Goal: Task Accomplishment & Management: Complete application form

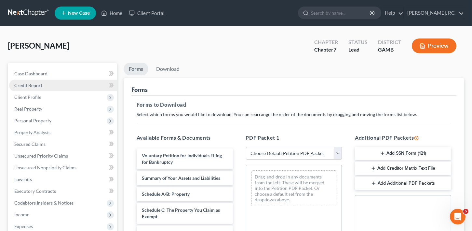
click at [26, 80] on link "Credit Report" at bounding box center [63, 85] width 108 height 12
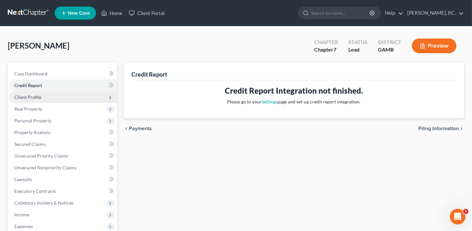
click at [29, 98] on span "Client Profile" at bounding box center [27, 97] width 27 height 6
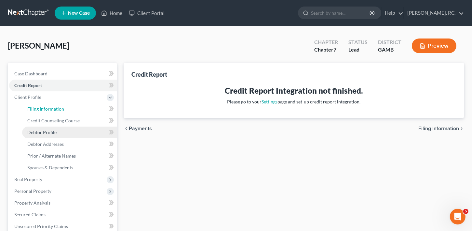
drag, startPoint x: 34, startPoint y: 107, endPoint x: 51, endPoint y: 127, distance: 26.3
click at [34, 107] on span "Filing Information" at bounding box center [45, 109] width 37 height 6
select select "1"
select select "0"
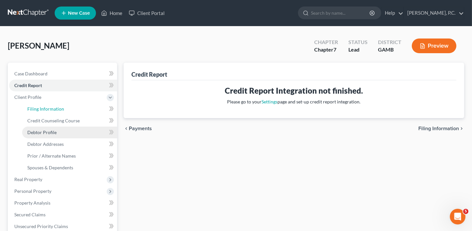
select select "10"
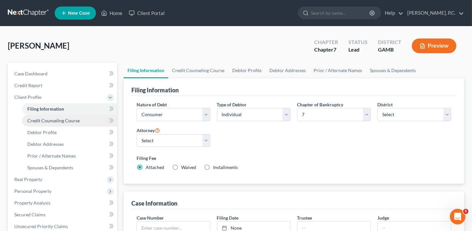
click at [47, 123] on link "Credit Counseling Course" at bounding box center [69, 121] width 95 height 12
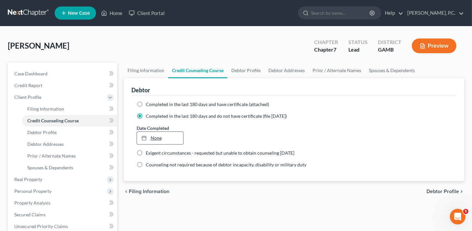
type input "[DATE]"
click at [166, 138] on link "None" at bounding box center [160, 138] width 47 height 12
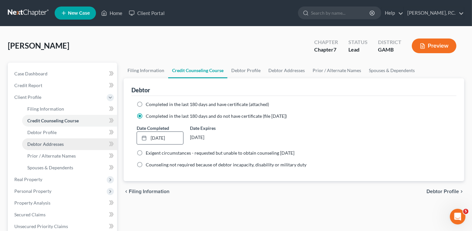
click at [48, 138] on link "Debtor Addresses" at bounding box center [69, 144] width 95 height 12
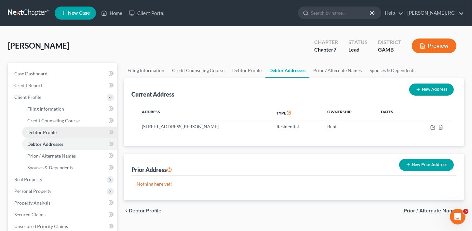
click at [48, 130] on span "Debtor Profile" at bounding box center [41, 132] width 29 height 6
select select "0"
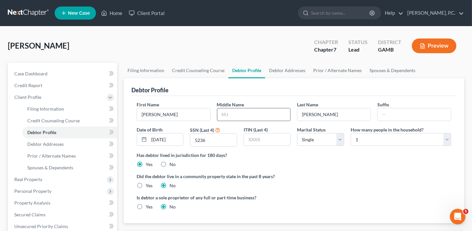
click at [228, 114] on input "text" at bounding box center [253, 114] width 73 height 12
drag, startPoint x: 228, startPoint y: 114, endPoint x: 179, endPoint y: 124, distance: 49.3
drag, startPoint x: 179, startPoint y: 125, endPoint x: 30, endPoint y: 240, distance: 187.8
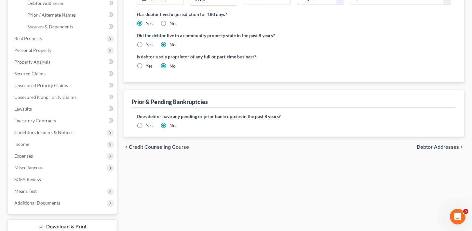
scroll to position [149, 0]
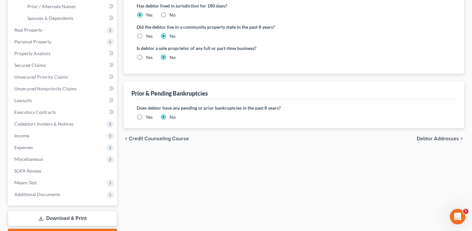
click at [449, 136] on span "Debtor Addresses" at bounding box center [438, 138] width 42 height 5
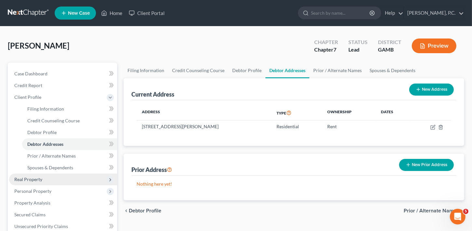
click at [38, 176] on span "Real Property" at bounding box center [28, 179] width 28 height 6
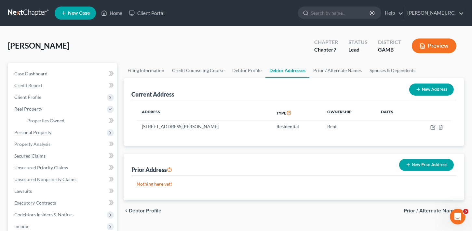
click at [421, 208] on span "Prior / Alternate Names" at bounding box center [431, 210] width 55 height 5
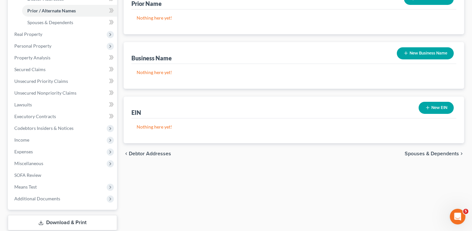
scroll to position [185, 0]
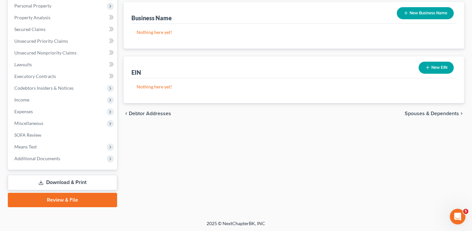
click at [436, 111] on span "Spouses & Dependents" at bounding box center [432, 113] width 54 height 5
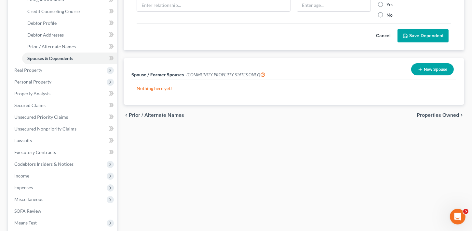
scroll to position [172, 0]
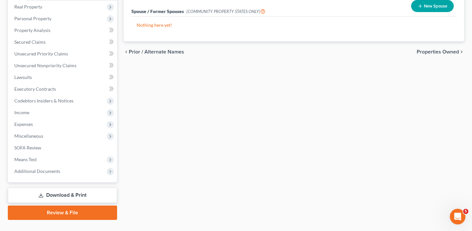
click at [426, 46] on div "chevron_left Prior / Alternate Names Properties Owned chevron_right" at bounding box center [294, 51] width 341 height 21
click at [426, 50] on span "Properties Owned" at bounding box center [438, 51] width 42 height 5
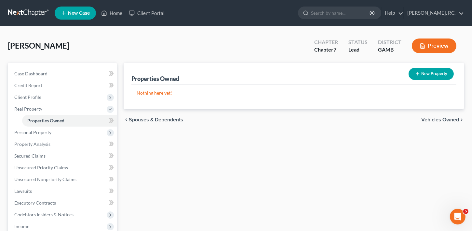
click at [435, 117] on span "Vehicles Owned" at bounding box center [441, 119] width 38 height 5
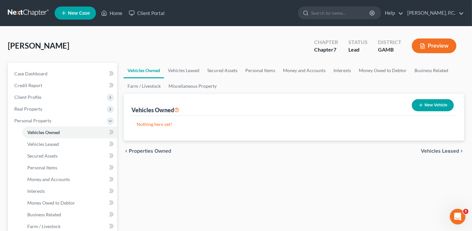
click at [421, 107] on button "New Vehicle" at bounding box center [433, 105] width 42 height 12
select select "0"
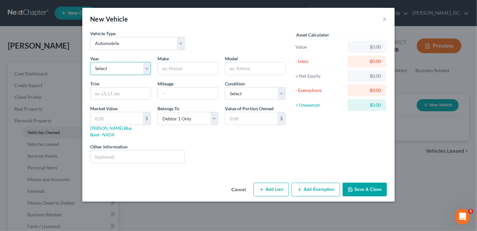
click at [113, 72] on select "Select 2026 2025 2024 2023 2022 2021 2020 2019 2018 2017 2016 2015 2014 2013 20…" at bounding box center [120, 68] width 61 height 13
select select "9"
click at [90, 62] on select "Select 2026 2025 2024 2023 2022 2021 2020 2019 2018 2017 2016 2015 2014 2013 20…" at bounding box center [120, 68] width 61 height 13
click at [184, 64] on input "text" at bounding box center [188, 68] width 60 height 12
type input "Chevrolet"
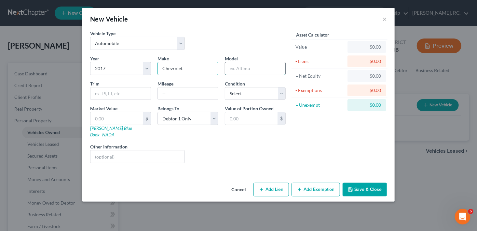
click at [256, 68] on input "text" at bounding box center [255, 68] width 60 height 12
type input "Silverado"
click at [157, 96] on div "Mileage" at bounding box center [187, 90] width 67 height 20
click at [166, 95] on input "text" at bounding box center [188, 93] width 60 height 12
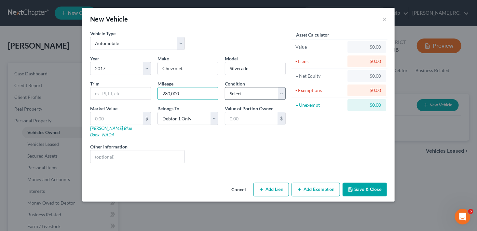
type input "230,000"
click at [255, 96] on select "Select Excellent Very Good Good Fair Poor" at bounding box center [255, 93] width 61 height 13
select select "2"
click at [225, 87] on select "Select Excellent Very Good Good Fair Poor" at bounding box center [255, 93] width 61 height 13
click at [284, 183] on button "Add Lien" at bounding box center [271, 189] width 35 height 14
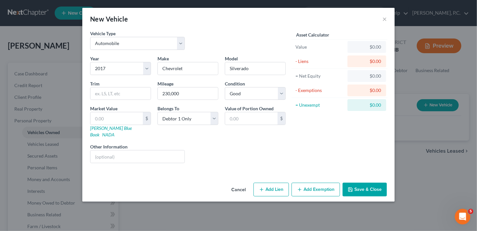
select select "0"
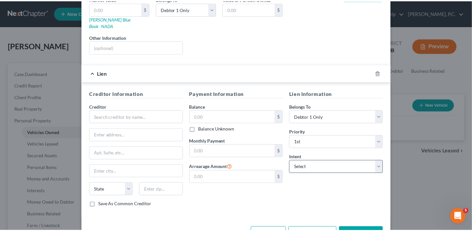
scroll to position [121, 0]
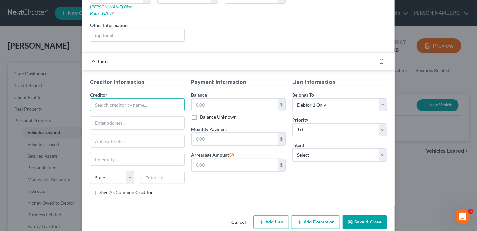
click at [118, 98] on input "text" at bounding box center [137, 104] width 95 height 13
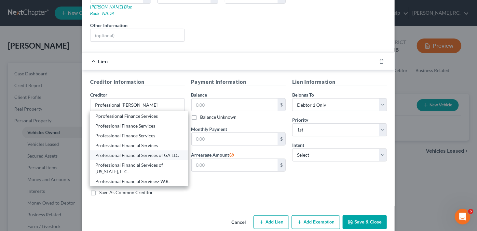
click at [161, 152] on div "Professional Financial Services of GA LLC" at bounding box center [139, 155] width 88 height 7
type input "Professional Financial Services of GA LLC"
type input "P.O. Box 811"
type input "[GEOGRAPHIC_DATA]"
select select "42"
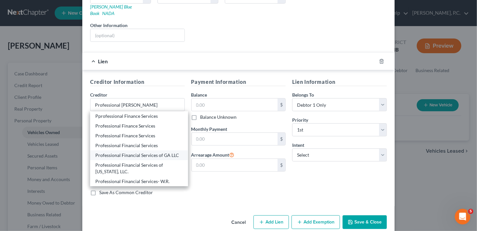
type input "29304-0811"
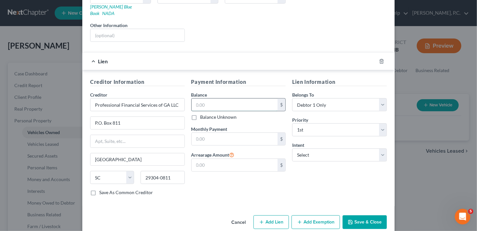
click at [200, 100] on input "text" at bounding box center [235, 104] width 86 height 12
type input "13,195"
click at [322, 98] on select "Select Debtor 1 Only Debtor 2 Only Debtor 1 And Debtor 2 Only At Least One Of T…" at bounding box center [339, 104] width 95 height 13
select select "3"
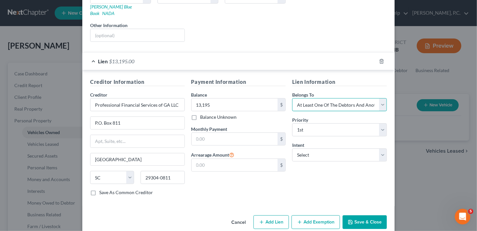
click at [292, 98] on select "Select Debtor 1 Only Debtor 2 Only Debtor 1 And Debtor 2 Only At Least One Of T…" at bounding box center [339, 104] width 95 height 13
click at [325, 148] on select "Select Surrender Redeem Reaffirm Avoid Other" at bounding box center [339, 154] width 95 height 13
select select "2"
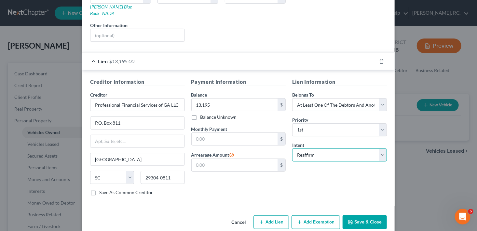
click at [292, 148] on select "Select Surrender Redeem Reaffirm Avoid Other" at bounding box center [339, 154] width 95 height 13
click at [200, 133] on input "text" at bounding box center [235, 139] width 86 height 12
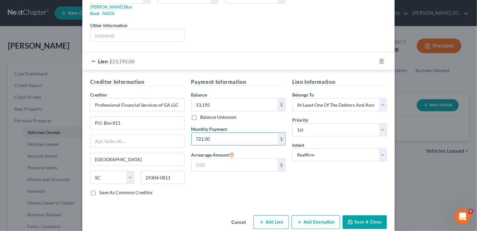
type input "721.00"
click at [374, 215] on button "Save & Close" at bounding box center [365, 222] width 44 height 14
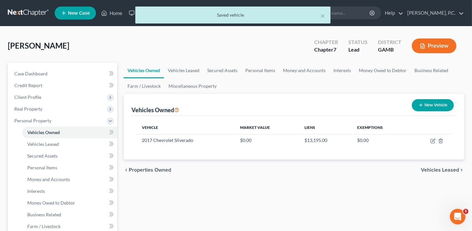
click at [439, 168] on span "Vehicles Leased" at bounding box center [440, 169] width 38 height 5
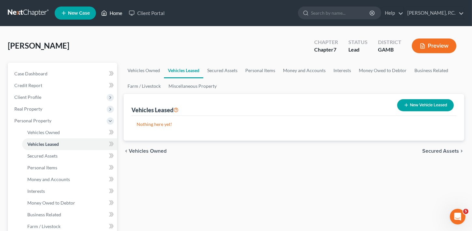
click at [107, 12] on icon at bounding box center [104, 13] width 6 height 8
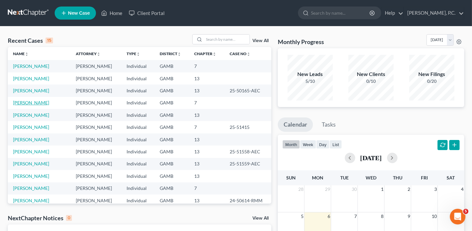
click at [27, 102] on link "[PERSON_NAME]" at bounding box center [31, 103] width 36 height 6
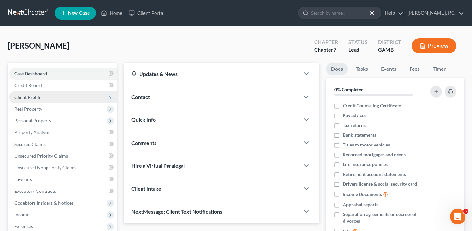
click at [28, 98] on span "Client Profile" at bounding box center [27, 97] width 27 height 6
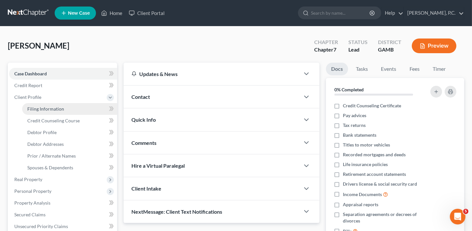
click at [34, 108] on span "Filing Information" at bounding box center [45, 109] width 37 height 6
select select "1"
select select "0"
select select "18"
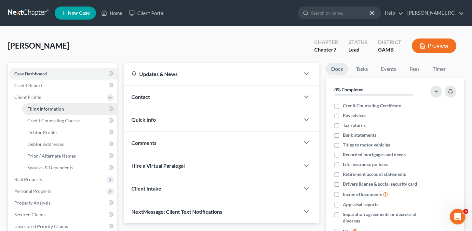
select select "0"
select select "10"
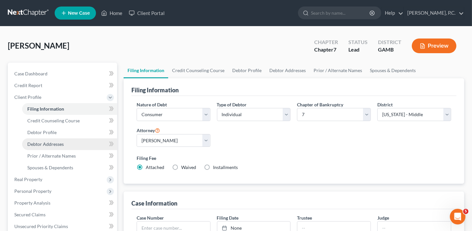
click at [42, 142] on span "Debtor Addresses" at bounding box center [45, 144] width 36 height 6
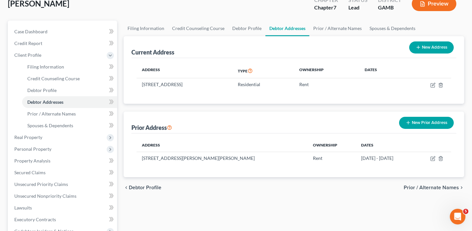
scroll to position [32, 0]
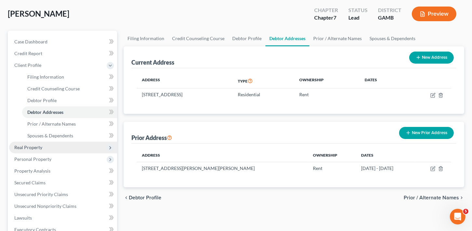
click at [33, 148] on span "Real Property" at bounding box center [28, 147] width 28 height 6
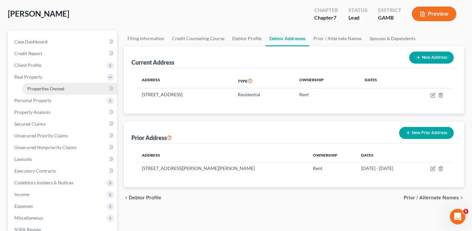
click at [39, 87] on span "Properties Owned" at bounding box center [45, 89] width 37 height 6
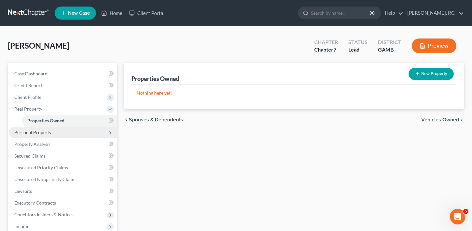
click at [31, 133] on span "Personal Property" at bounding box center [32, 132] width 37 height 6
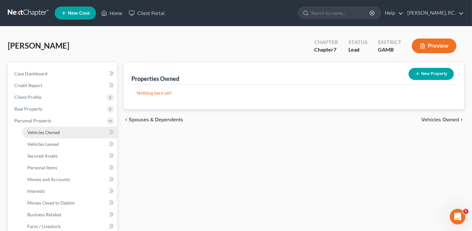
click at [36, 131] on span "Vehicles Owned" at bounding box center [43, 132] width 33 height 6
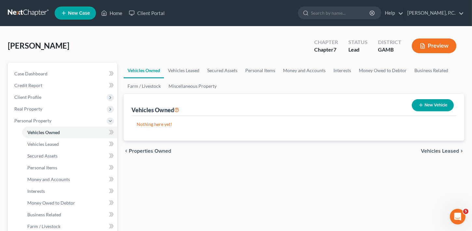
click at [423, 105] on button "New Vehicle" at bounding box center [433, 105] width 42 height 12
select select "0"
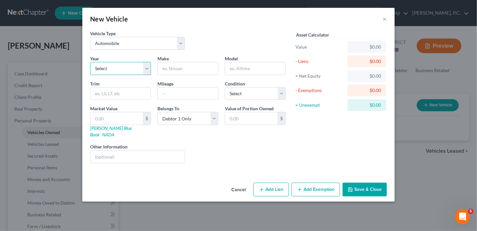
click at [111, 66] on select "Select 2026 2025 2024 2023 2022 2021 2020 2019 2018 2017 2016 2015 2014 2013 20…" at bounding box center [120, 68] width 61 height 13
select select "22"
click at [90, 62] on select "Select 2026 2025 2024 2023 2022 2021 2020 2019 2018 2017 2016 2015 2014 2013 20…" at bounding box center [120, 68] width 61 height 13
click at [167, 68] on input "text" at bounding box center [188, 68] width 60 height 12
type input "m"
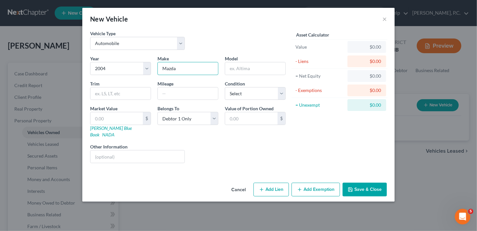
type input "Mazda"
type input "6"
click at [180, 95] on input "text" at bounding box center [188, 93] width 60 height 12
type input "284,000"
click at [242, 83] on label "Condition" at bounding box center [235, 83] width 20 height 7
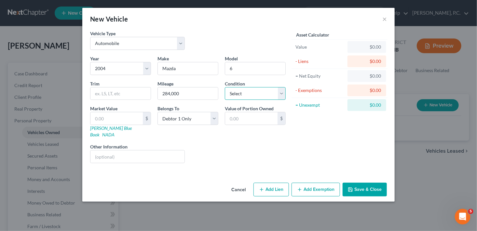
click at [243, 94] on select "Select Excellent Very Good Good Fair Poor" at bounding box center [255, 93] width 61 height 13
select select "4"
click at [225, 87] on select "Select Excellent Very Good Good Fair Poor" at bounding box center [255, 93] width 61 height 13
click at [385, 182] on button "Save & Close" at bounding box center [365, 189] width 44 height 14
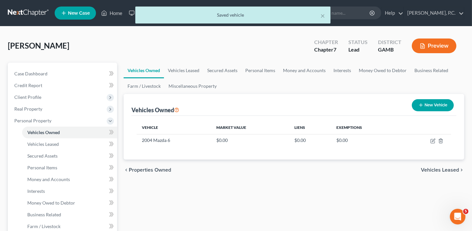
click at [437, 167] on span "Vehicles Leased" at bounding box center [440, 169] width 38 height 5
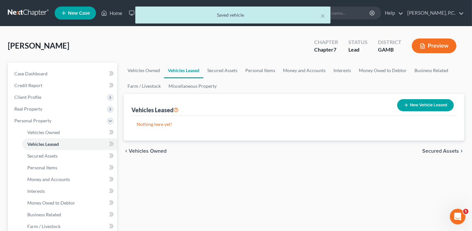
click at [451, 145] on div "chevron_left Vehicles Owned Secured Assets chevron_right" at bounding box center [294, 150] width 341 height 21
click at [449, 149] on span "Secured Assets" at bounding box center [441, 150] width 37 height 5
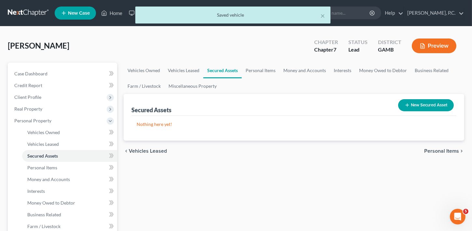
click at [420, 103] on button "New Secured Asset" at bounding box center [427, 105] width 56 height 12
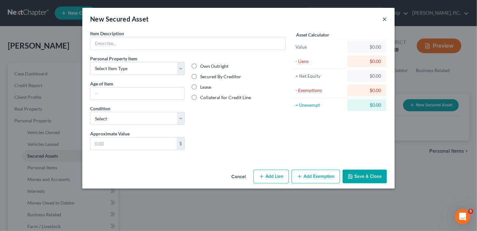
click at [385, 17] on button "×" at bounding box center [385, 19] width 5 height 8
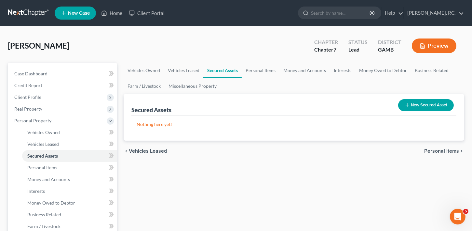
click at [438, 145] on div "chevron_left Vehicles Leased Personal Items chevron_right" at bounding box center [294, 150] width 341 height 21
click at [437, 148] on span "Personal Items" at bounding box center [442, 150] width 35 height 5
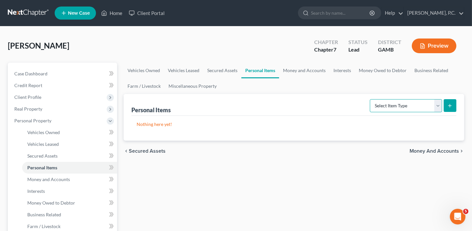
click at [399, 101] on select "Select Item Type Clothing Collectibles Of Value Electronics Firearms Household …" at bounding box center [406, 105] width 72 height 13
select select "clothing"
click at [371, 99] on select "Select Item Type Clothing Collectibles Of Value Electronics Firearms Household …" at bounding box center [406, 105] width 72 height 13
click at [446, 103] on button "submit" at bounding box center [450, 105] width 13 height 13
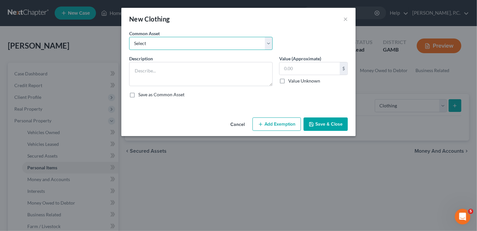
click at [172, 44] on select "Select Clothing" at bounding box center [201, 43] width 144 height 13
select select "0"
click at [129, 37] on select "Select Clothing" at bounding box center [201, 43] width 144 height 13
type textarea "Clothing"
type input "100.00"
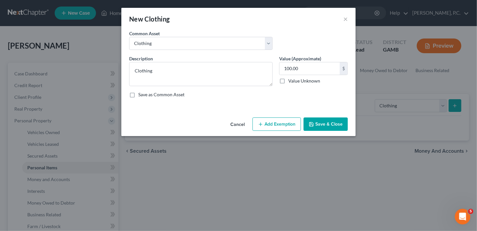
drag, startPoint x: 332, startPoint y: 127, endPoint x: 376, endPoint y: 115, distance: 46.0
click at [333, 127] on button "Save & Close" at bounding box center [326, 124] width 44 height 14
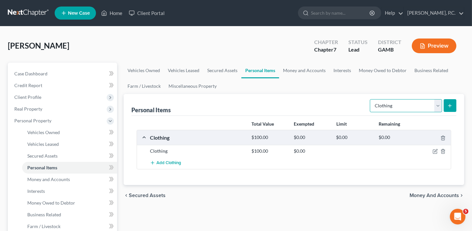
click at [393, 103] on select "Select Item Type Clothing Collectibles Of Value Electronics Firearms Household …" at bounding box center [406, 105] width 72 height 13
select select "household_goods"
click at [371, 99] on select "Select Item Type Clothing Collectibles Of Value Electronics Firearms Household …" at bounding box center [406, 105] width 72 height 13
click at [447, 101] on button "submit" at bounding box center [450, 105] width 13 height 13
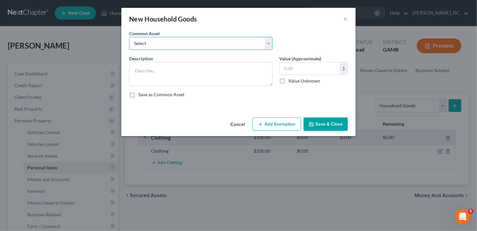
click at [154, 37] on select "Select Household goods Household goods Household goods and furniture Household …" at bounding box center [201, 43] width 144 height 13
select select "2"
click at [129, 37] on select "Select Household goods Household goods Household goods and furniture Household …" at bounding box center [201, 43] width 144 height 13
type textarea "Household goods and furniture"
type input "1,000.00"
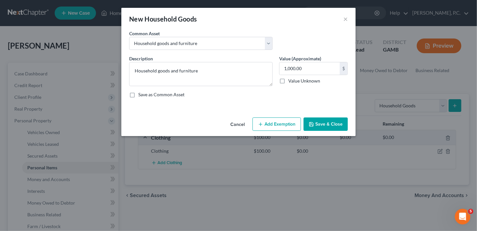
drag, startPoint x: 319, startPoint y: 125, endPoint x: 351, endPoint y: 130, distance: 32.4
click at [320, 125] on button "Save & Close" at bounding box center [326, 124] width 44 height 14
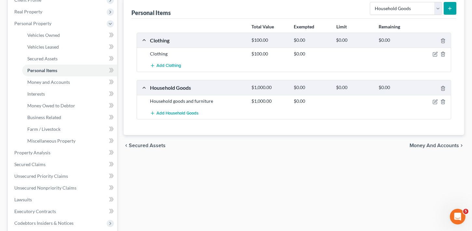
click at [434, 143] on span "Money and Accounts" at bounding box center [434, 145] width 49 height 5
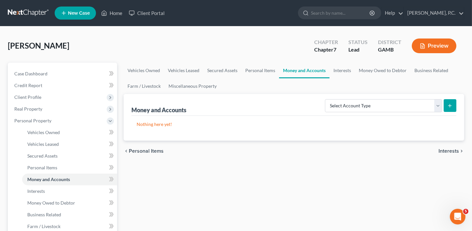
click at [454, 148] on span "Interests" at bounding box center [449, 150] width 21 height 5
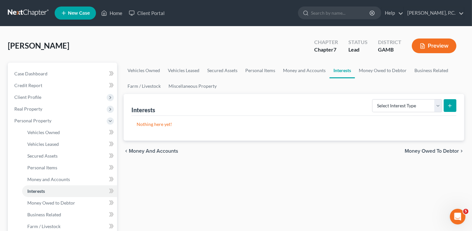
click at [452, 148] on span "Money Owed to Debtor" at bounding box center [432, 150] width 54 height 5
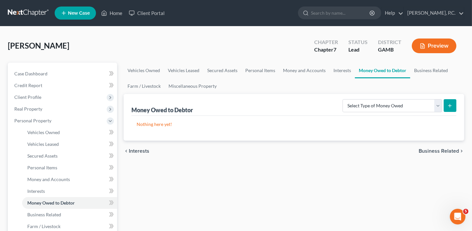
click at [452, 148] on span "Business Related" at bounding box center [439, 150] width 40 height 5
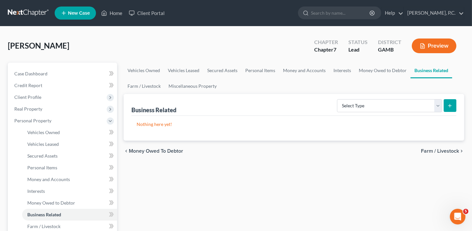
click at [452, 148] on span "Farm / Livestock" at bounding box center [440, 150] width 38 height 5
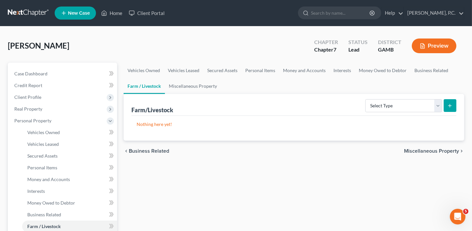
click at [452, 148] on span "Miscellaneous Property" at bounding box center [431, 150] width 55 height 5
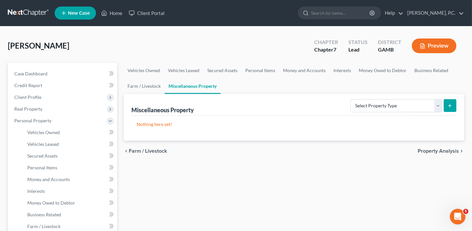
click at [452, 148] on span "Property Analysis" at bounding box center [438, 150] width 41 height 5
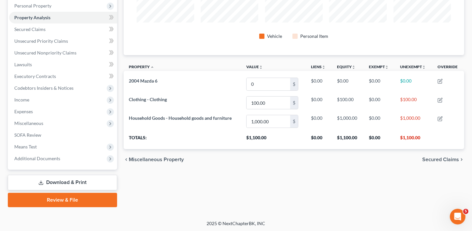
click at [437, 157] on span "Secured Claims" at bounding box center [441, 159] width 37 height 5
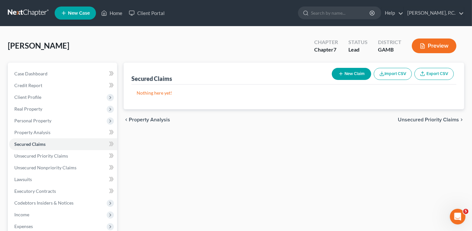
click at [429, 117] on span "Unsecured Priority Claims" at bounding box center [428, 119] width 61 height 5
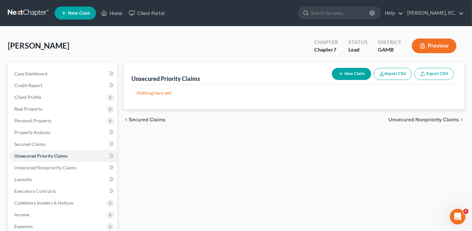
click at [348, 71] on button "New Claim" at bounding box center [351, 74] width 39 height 12
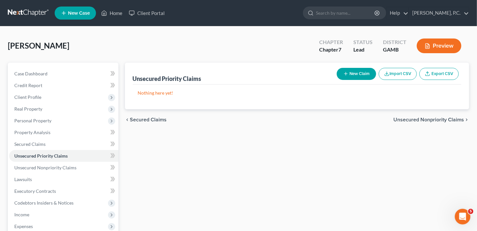
select select "0"
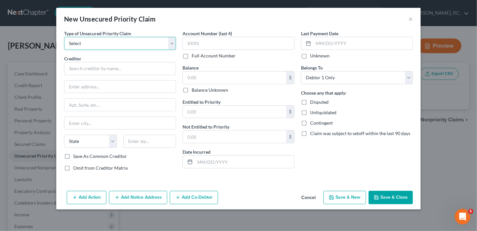
click at [72, 40] on select "Select Taxes & Other Government Units Domestic Support Obligations Extensions o…" at bounding box center [120, 43] width 112 height 13
select select "0"
click at [64, 37] on select "Select Taxes & Other Government Units Domestic Support Obligations Extensions o…" at bounding box center [120, 43] width 112 height 13
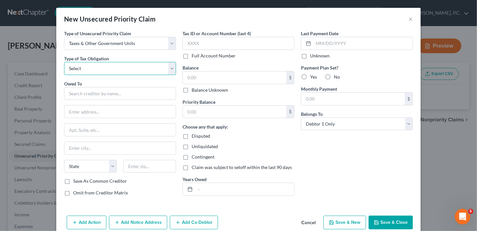
drag, startPoint x: 77, startPoint y: 49, endPoint x: 82, endPoint y: 71, distance: 23.3
click at [82, 71] on select "Select Federal City State Franchise Tax Board Other" at bounding box center [120, 68] width 112 height 13
select select "0"
click at [64, 62] on select "Select Federal City State Franchise Tax Board Other" at bounding box center [120, 68] width 112 height 13
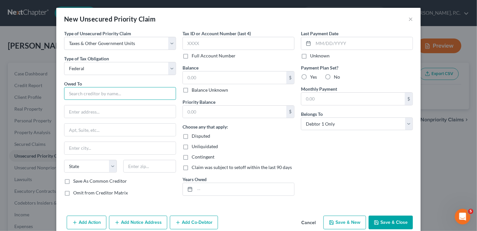
click at [81, 91] on input "text" at bounding box center [120, 93] width 112 height 13
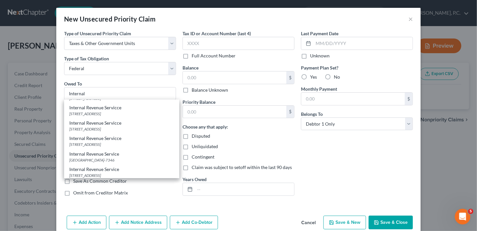
scroll to position [102, 0]
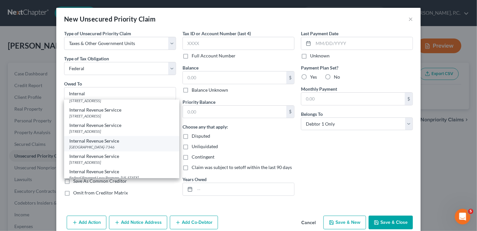
click at [103, 147] on div "[GEOGRAPHIC_DATA]-7346" at bounding box center [121, 147] width 105 height 6
type input "Internal Revenue Service"
type input "PO Box 7346"
type input "[GEOGRAPHIC_DATA]"
select select "39"
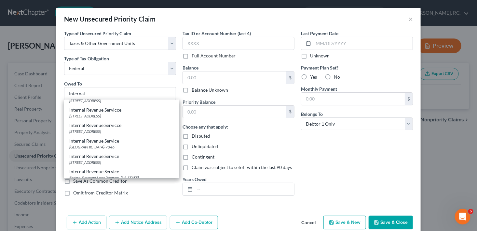
type input "19101-7346"
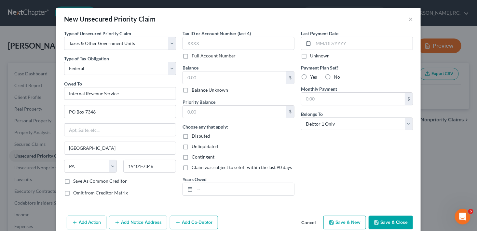
scroll to position [0, 0]
click at [192, 91] on label "Balance Unknown" at bounding box center [210, 90] width 36 height 7
click at [194, 91] on input "Balance Unknown" at bounding box center [196, 89] width 4 height 4
checkbox input "true"
type input "0.00"
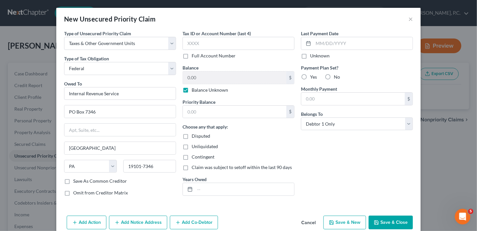
click at [123, 219] on button "Add Notice Address" at bounding box center [138, 222] width 58 height 14
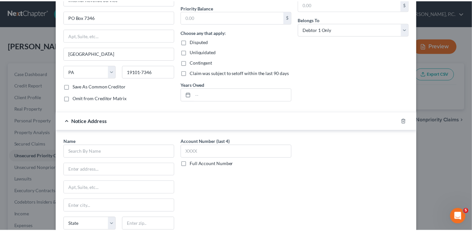
scroll to position [150, 0]
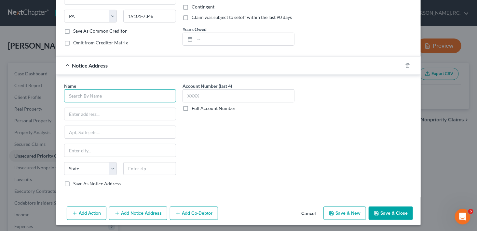
click at [119, 97] on input "text" at bounding box center [120, 95] width 112 height 13
type input "I"
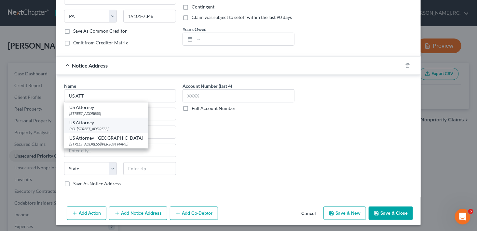
click at [118, 126] on div "P.O. [STREET_ADDRESS]" at bounding box center [106, 129] width 74 height 6
type input "US Attorney"
type input "P.O. Box 1702"
type input "Macon"
select select "10"
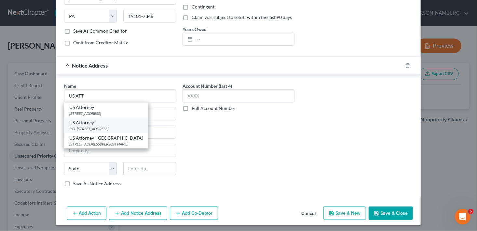
type input "31202"
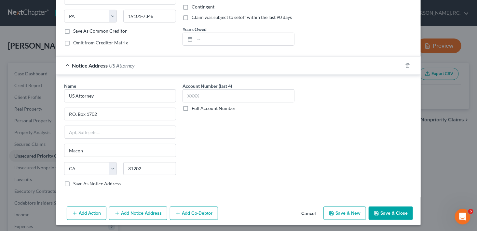
click at [405, 213] on button "Save & Close" at bounding box center [391, 213] width 44 height 14
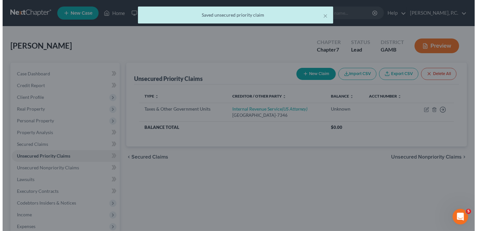
scroll to position [0, 0]
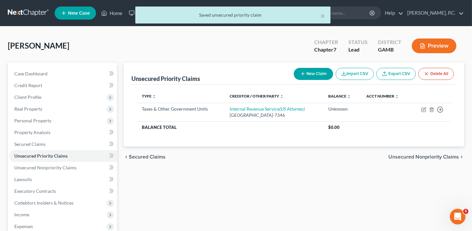
click at [324, 74] on button "New Claim" at bounding box center [313, 74] width 39 height 12
select select "0"
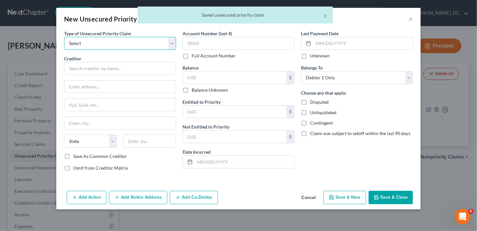
click at [66, 42] on select "Select Taxes & Other Government Units Domestic Support Obligations Extensions o…" at bounding box center [120, 43] width 112 height 13
select select "0"
click at [64, 37] on select "Select Taxes & Other Government Units Domestic Support Obligations Extensions o…" at bounding box center [120, 43] width 112 height 13
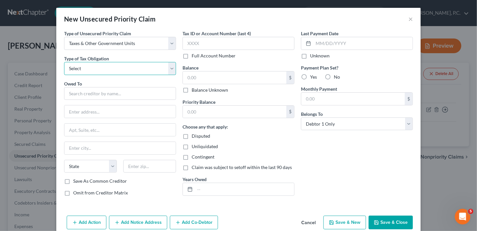
drag, startPoint x: 75, startPoint y: 49, endPoint x: 83, endPoint y: 69, distance: 21.2
click at [83, 69] on select "Select Federal City State Franchise Tax Board Other" at bounding box center [120, 68] width 112 height 13
select select "2"
click at [64, 62] on select "Select Federal City State Franchise Tax Board Other" at bounding box center [120, 68] width 112 height 13
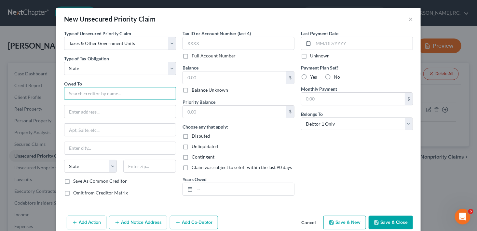
click at [82, 94] on input "text" at bounding box center [120, 93] width 112 height 13
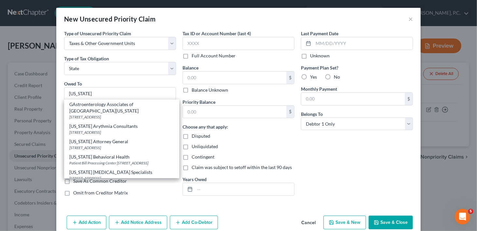
scroll to position [624, 0]
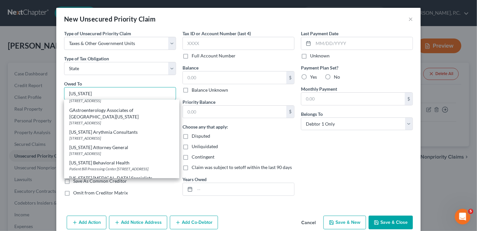
click at [91, 92] on input "[US_STATE]" at bounding box center [120, 93] width 112 height 13
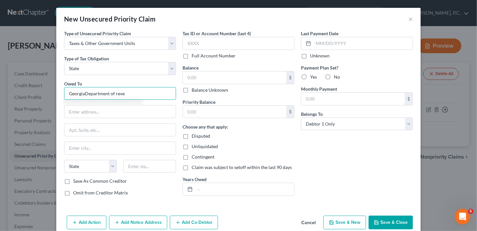
click at [83, 94] on input "GeorgiaDepartment of reve" at bounding box center [120, 93] width 112 height 13
click at [125, 95] on input "[US_STATE] Department of reve" at bounding box center [120, 93] width 112 height 13
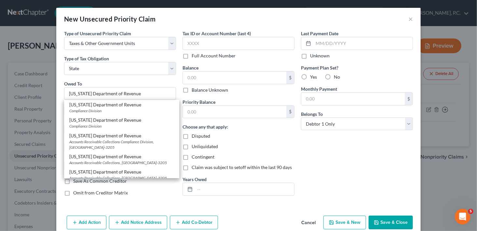
scroll to position [61, 0]
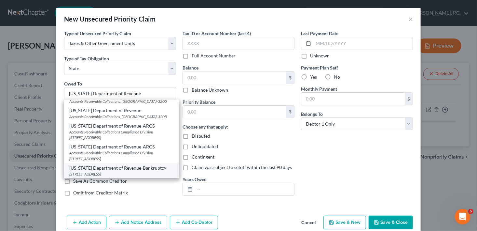
click at [126, 167] on div "[US_STATE] Department of Revenue-Bankruptcy" at bounding box center [121, 167] width 105 height 7
type input "[US_STATE] Department of Revenue-Bankruptcy"
type input "[STREET_ADDRESS]"
type input "Suite 339"
type input "[GEOGRAPHIC_DATA]"
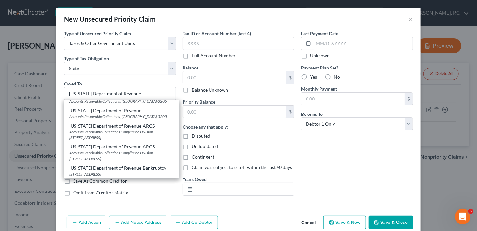
select select "10"
type input "30345"
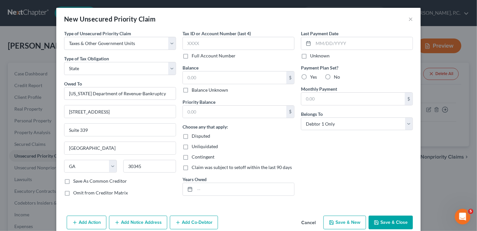
scroll to position [10, 0]
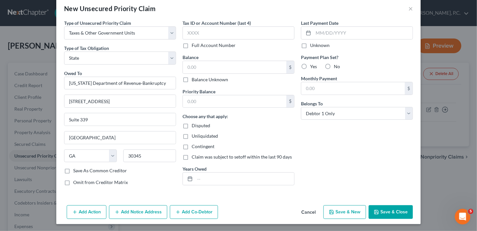
click at [120, 208] on button "Add Notice Address" at bounding box center [138, 212] width 58 height 14
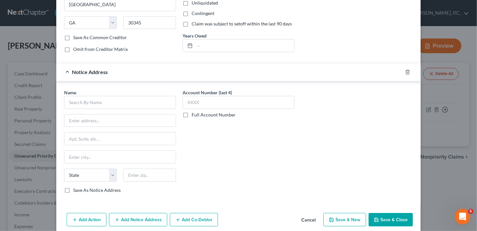
scroll to position [145, 0]
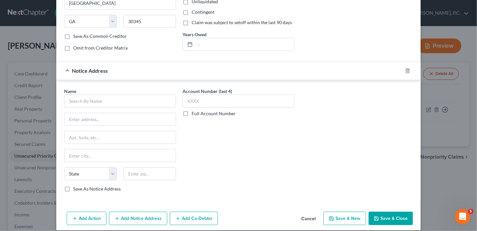
click at [100, 92] on div "Name *" at bounding box center [120, 98] width 112 height 20
click at [100, 96] on input "text" at bounding box center [120, 100] width 112 height 13
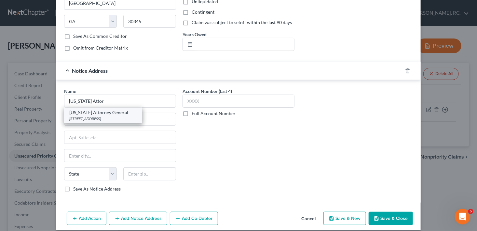
click at [99, 113] on div "[US_STATE] Attorney General" at bounding box center [103, 112] width 68 height 7
type input "[US_STATE] Attorney General"
type input "[STREET_ADDRESS]"
type input "[GEOGRAPHIC_DATA]"
select select "10"
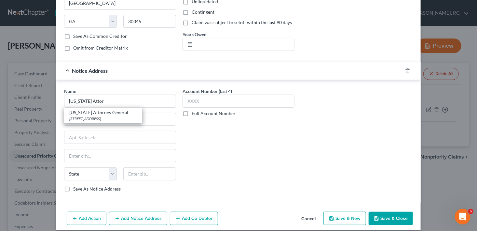
type input "30334"
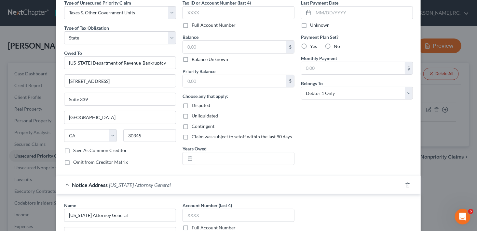
scroll to position [28, 0]
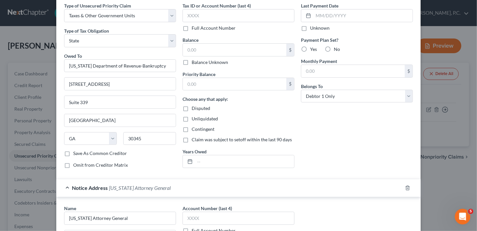
click at [192, 63] on label "Balance Unknown" at bounding box center [210, 62] width 36 height 7
click at [194, 63] on input "Balance Unknown" at bounding box center [196, 61] width 4 height 4
checkbox input "true"
type input "0.00"
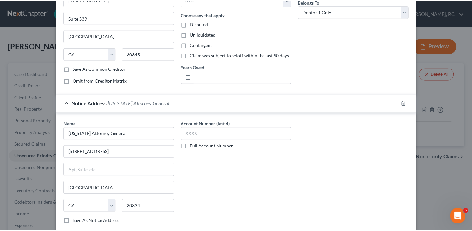
scroll to position [150, 0]
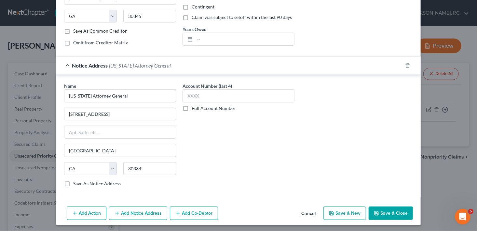
click at [393, 211] on button "Save & Close" at bounding box center [391, 213] width 44 height 14
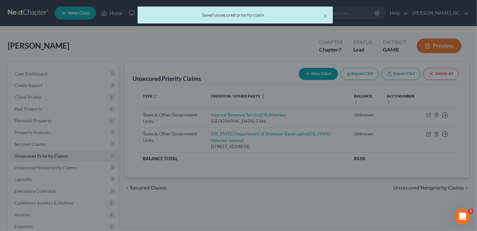
scroll to position [0, 0]
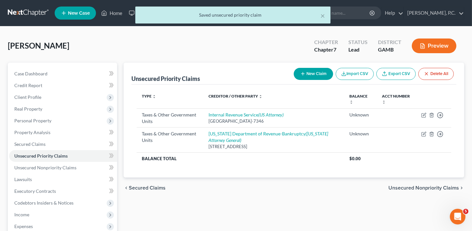
click at [425, 185] on span "Unsecured Nonpriority Claims" at bounding box center [424, 187] width 71 height 5
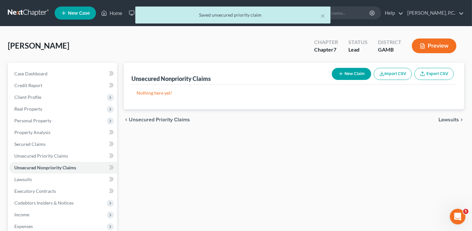
click at [346, 68] on button "New Claim" at bounding box center [351, 74] width 39 height 12
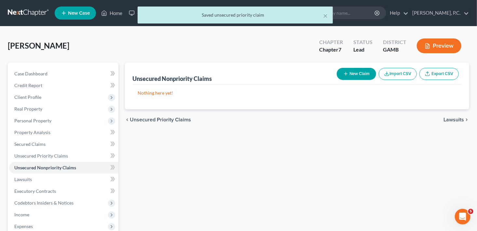
select select "0"
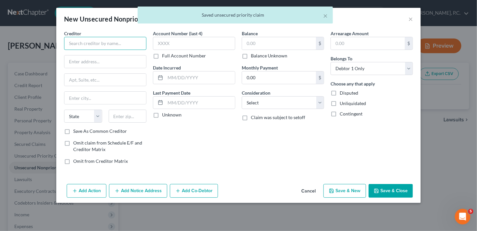
click at [86, 41] on input "text" at bounding box center [105, 43] width 82 height 13
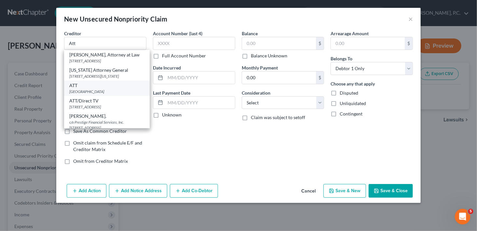
click at [84, 94] on div "[GEOGRAPHIC_DATA]" at bounding box center [106, 92] width 75 height 6
type input "ATT"
type input "PO Box 537104"
type input "[GEOGRAPHIC_DATA]"
select select "10"
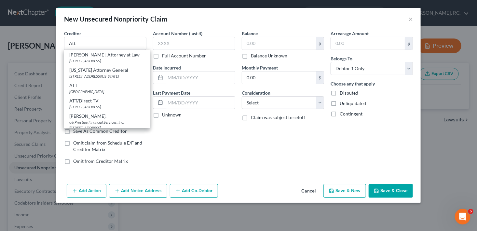
type input "30353"
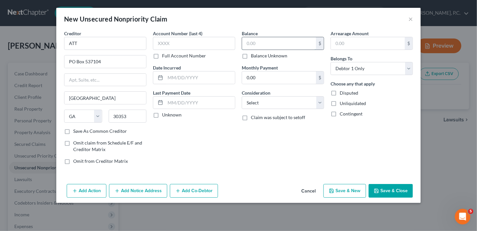
click at [251, 43] on input "text" at bounding box center [279, 43] width 74 height 12
type input "93.00"
drag, startPoint x: 247, startPoint y: 102, endPoint x: 252, endPoint y: 109, distance: 7.9
click at [248, 102] on select "Select Cable / Satellite Services Collection Agency Credit Card Debt Debt Couns…" at bounding box center [283, 102] width 82 height 13
select select "19"
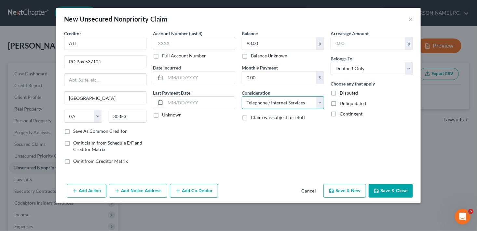
click at [242, 96] on select "Select Cable / Satellite Services Collection Agency Credit Card Debt Debt Couns…" at bounding box center [283, 102] width 82 height 13
drag, startPoint x: 122, startPoint y: 191, endPoint x: 256, endPoint y: 157, distance: 138.3
click at [123, 191] on button "Add Notice Address" at bounding box center [138, 191] width 58 height 14
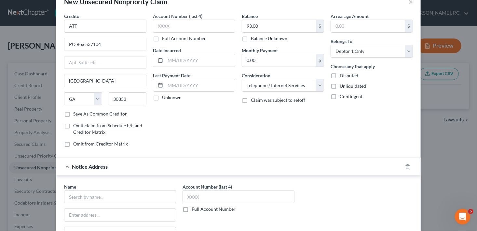
scroll to position [119, 0]
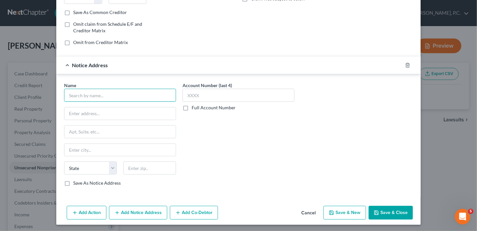
click at [125, 99] on input "text" at bounding box center [120, 95] width 112 height 13
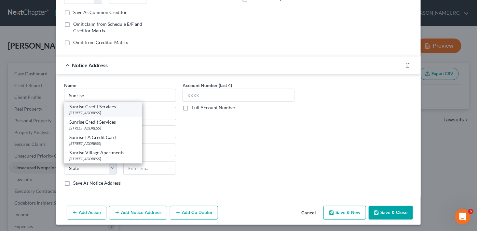
click at [121, 110] on div "[STREET_ADDRESS]" at bounding box center [103, 113] width 68 height 6
type input "Sunrise Credit Services"
type input "[STREET_ADDRESS]"
type input "Suite 300"
type input "[PERSON_NAME]"
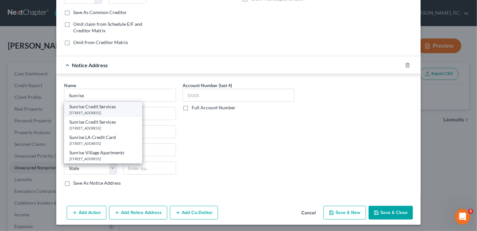
select select "35"
type input "11747"
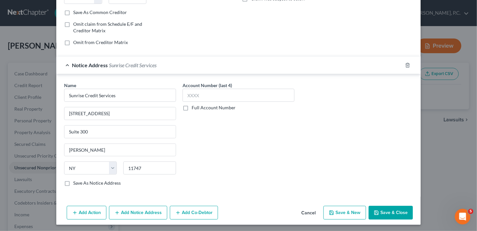
click at [130, 209] on button "Add Notice Address" at bounding box center [138, 212] width 58 height 14
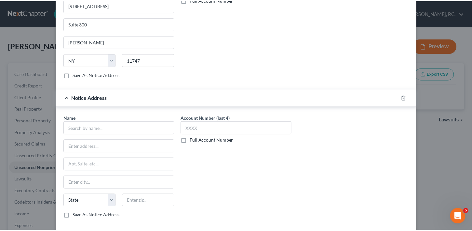
scroll to position [238, 0]
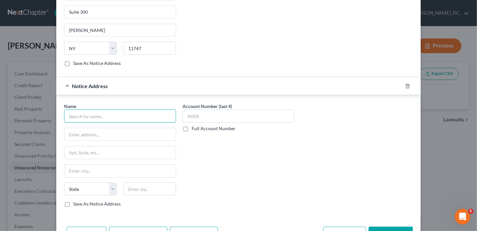
click at [86, 115] on input "text" at bounding box center [120, 115] width 112 height 13
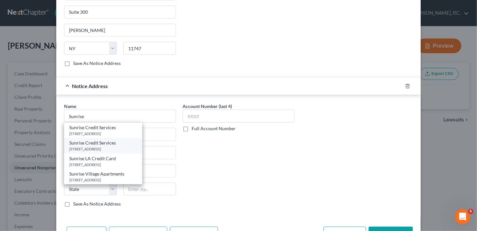
click at [90, 146] on div "[STREET_ADDRESS]" at bounding box center [103, 149] width 68 height 6
type input "Sunrise Credit Services"
type input "[STREET_ADDRESS]"
type input "Farmingdale"
select select "35"
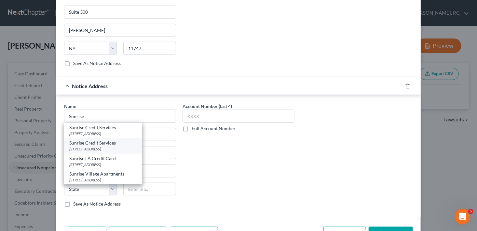
type input "11735"
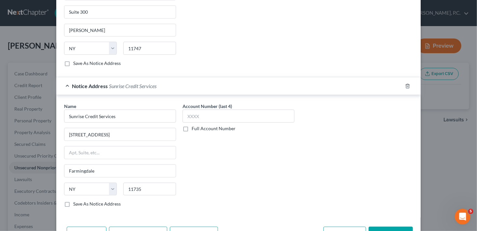
click at [401, 226] on button "Save & Close" at bounding box center [391, 233] width 44 height 14
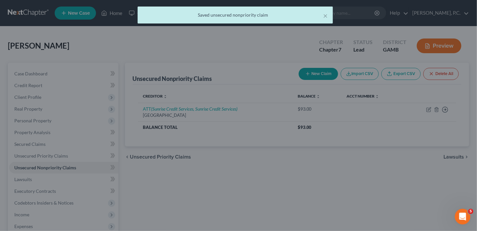
scroll to position [0, 0]
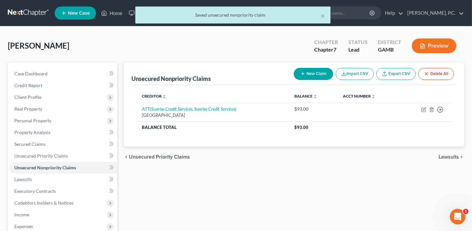
click at [317, 72] on button "New Claim" at bounding box center [313, 74] width 39 height 12
select select "0"
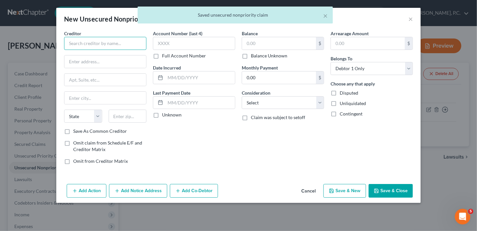
click at [77, 40] on input "text" at bounding box center [105, 43] width 82 height 13
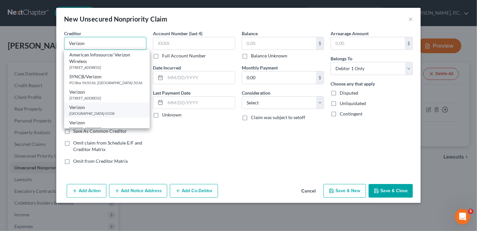
type input "Verizon"
click at [88, 112] on div "[GEOGRAPHIC_DATA]-0108" at bounding box center [106, 113] width 75 height 6
type input "PO Box 660108"
type input "[GEOGRAPHIC_DATA]"
select select "45"
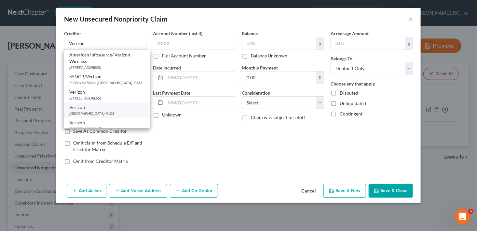
type input "75266-0108"
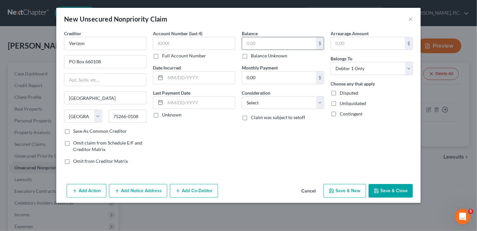
click at [248, 44] on input "text" at bounding box center [279, 43] width 74 height 12
type input "1,230.00"
click at [245, 106] on select "Select Cable / Satellite Services Collection Agency Credit Card Debt Debt Couns…" at bounding box center [283, 102] width 82 height 13
select select "19"
click at [242, 96] on select "Select Cable / Satellite Services Collection Agency Credit Card Debt Debt Couns…" at bounding box center [283, 102] width 82 height 13
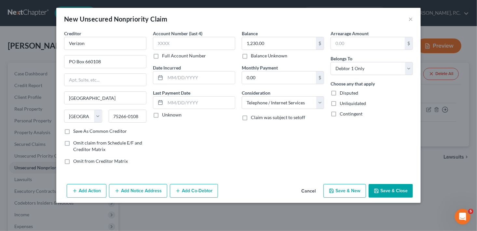
click at [345, 185] on button "Save & New" at bounding box center [345, 191] width 43 height 14
select select "0"
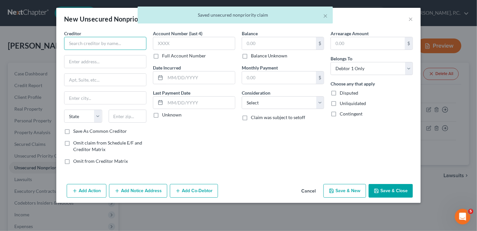
click at [84, 43] on input "text" at bounding box center [105, 43] width 82 height 13
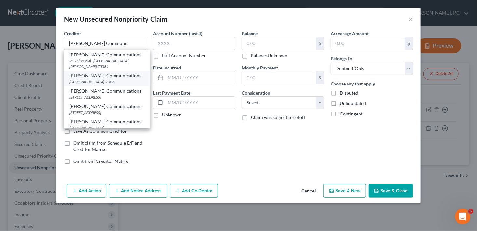
click at [100, 79] on div "[GEOGRAPHIC_DATA]-1086" at bounding box center [106, 82] width 75 height 6
type input "[PERSON_NAME] Communications"
type input "PO Box 9001086"
type input "[GEOGRAPHIC_DATA]"
select select "18"
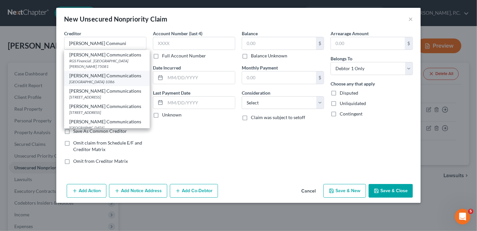
type input "40290-1086"
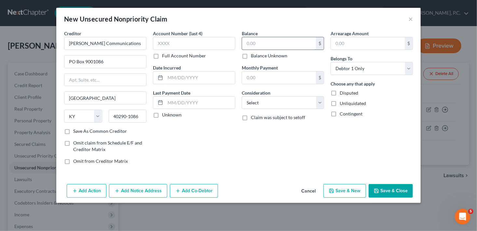
click at [248, 42] on input "text" at bounding box center [279, 43] width 74 height 12
type input "339.00"
click at [264, 103] on select "Select Cable / Satellite Services Collection Agency Credit Card Debt Debt Couns…" at bounding box center [283, 102] width 82 height 13
select select "19"
click at [242, 96] on select "Select Cable / Satellite Services Collection Agency Credit Card Debt Debt Couns…" at bounding box center [283, 102] width 82 height 13
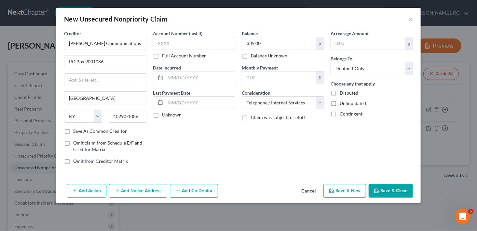
click at [120, 191] on icon "button" at bounding box center [117, 190] width 5 height 5
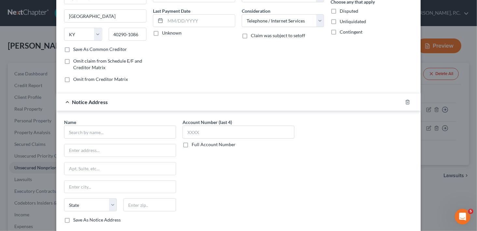
scroll to position [96, 0]
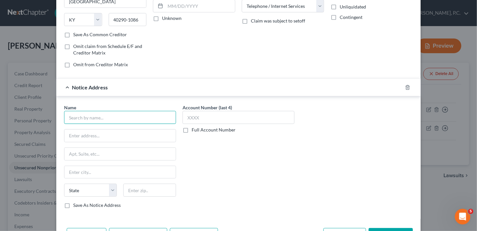
click at [106, 113] on input "text" at bounding box center [120, 117] width 112 height 13
type input "[PERSON_NAME]"
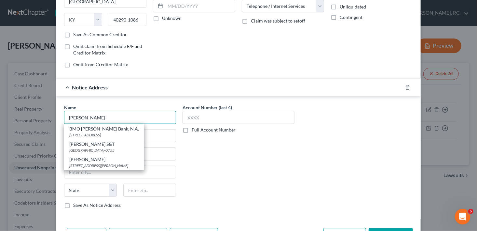
click at [113, 114] on input "[PERSON_NAME]" at bounding box center [120, 117] width 112 height 13
drag, startPoint x: 102, startPoint y: 113, endPoint x: 48, endPoint y: 113, distance: 54.0
click at [48, 113] on div "New Unsecured Nonpriority Claim × Creditor * [PERSON_NAME] Communications PO Bo…" at bounding box center [238, 115] width 477 height 231
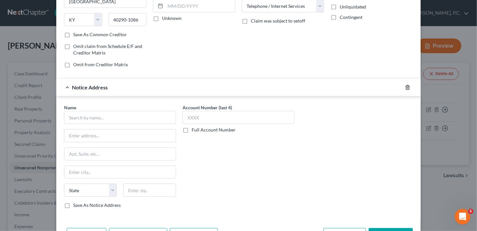
click at [405, 86] on icon "button" at bounding box center [407, 87] width 5 height 5
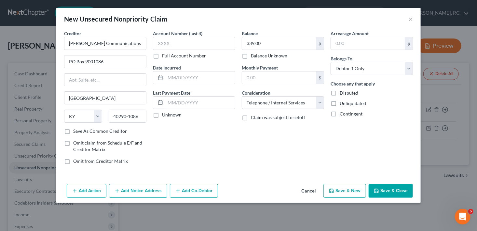
scroll to position [0, 0]
click at [384, 185] on button "Save & Close" at bounding box center [391, 191] width 44 height 14
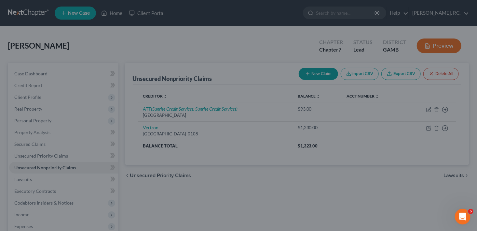
type input "0.00"
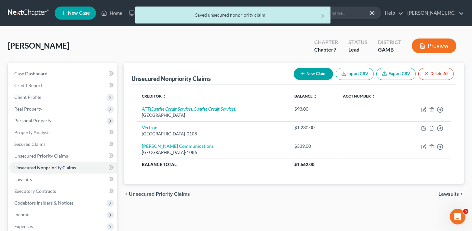
click at [301, 72] on icon "button" at bounding box center [303, 73] width 5 height 5
select select "0"
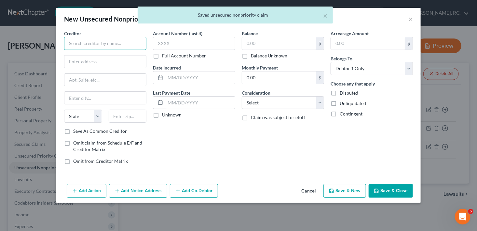
click at [77, 44] on input "text" at bounding box center [105, 43] width 82 height 13
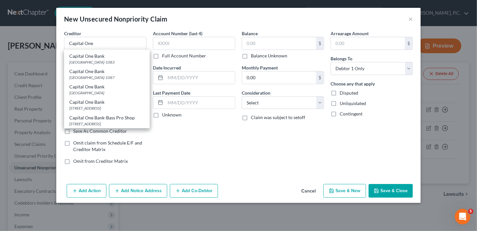
scroll to position [227, 0]
click at [99, 64] on div "[GEOGRAPHIC_DATA]" at bounding box center [106, 62] width 75 height 6
type input "Capital One Bank"
type input "PO Box 85520"
type input "[GEOGRAPHIC_DATA]"
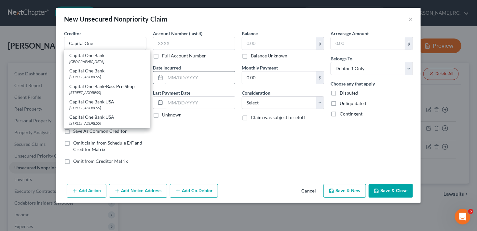
select select "48"
type input "23285"
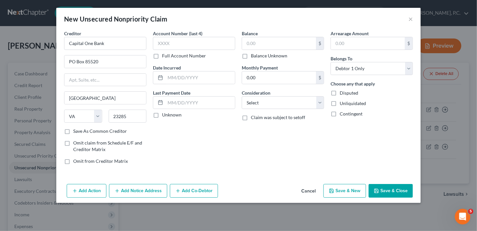
scroll to position [0, 0]
click at [253, 45] on input "text" at bounding box center [279, 43] width 74 height 12
type input "363.00"
click at [257, 105] on select "Select Cable / Satellite Services Collection Agency Credit Card Debt Debt Couns…" at bounding box center [283, 102] width 82 height 13
select select "2"
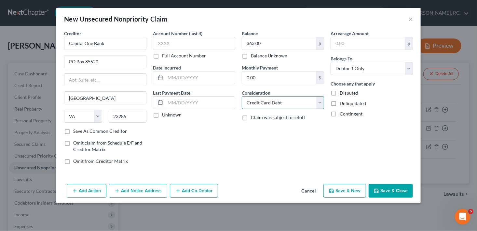
click at [242, 96] on select "Select Cable / Satellite Services Collection Agency Credit Card Debt Debt Couns…" at bounding box center [283, 102] width 82 height 13
click at [381, 186] on button "Save & Close" at bounding box center [391, 191] width 44 height 14
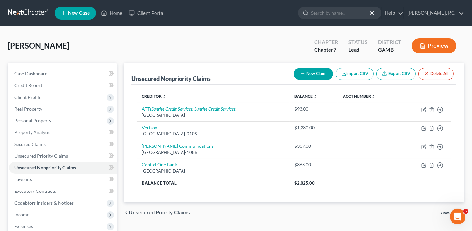
click at [310, 73] on button "New Claim" at bounding box center [313, 74] width 39 height 12
select select "0"
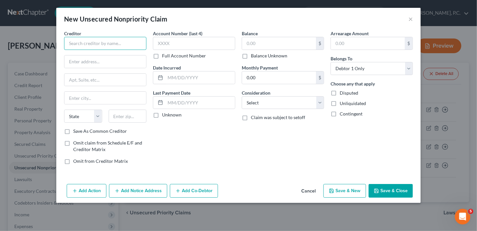
click at [91, 39] on input "text" at bounding box center [105, 43] width 82 height 13
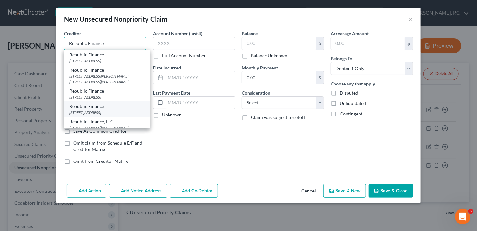
type input "Republic Finance"
drag, startPoint x: 96, startPoint y: 121, endPoint x: 131, endPoint y: 113, distance: 35.5
click at [99, 115] on div "[STREET_ADDRESS]" at bounding box center [106, 112] width 75 height 6
type input "[STREET_ADDRESS]"
type input "Ponchatoula"
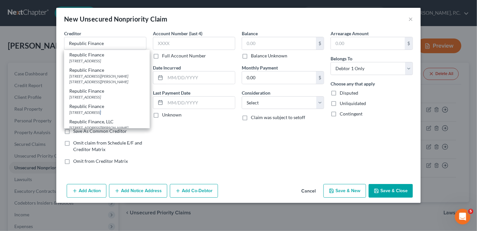
select select "19"
type input "70454"
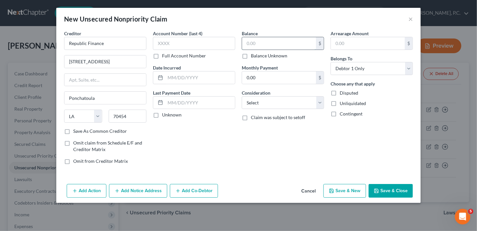
click at [252, 45] on input "text" at bounding box center [279, 43] width 74 height 12
drag, startPoint x: 130, startPoint y: 186, endPoint x: 117, endPoint y: 170, distance: 20.1
click at [131, 186] on button "Add Notice Address" at bounding box center [138, 191] width 58 height 14
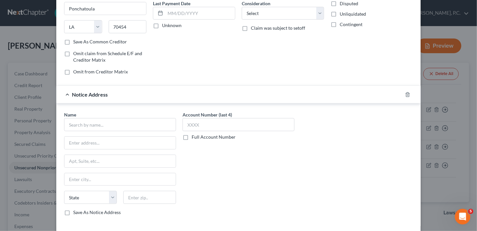
scroll to position [89, 0]
click at [91, 123] on input "text" at bounding box center [120, 124] width 112 height 13
click at [408, 94] on line "button" at bounding box center [408, 94] width 0 height 1
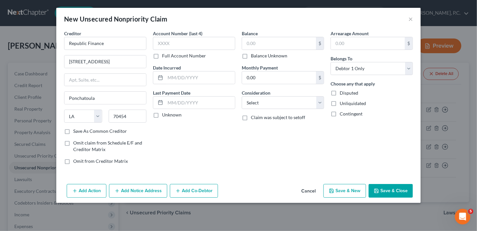
scroll to position [0, 0]
click at [138, 192] on button "Add Notice Address" at bounding box center [138, 191] width 58 height 14
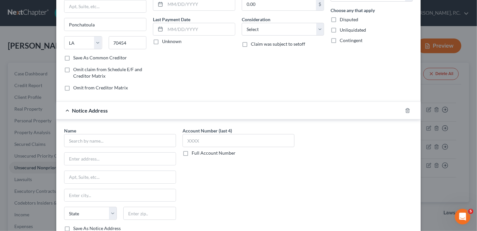
scroll to position [74, 0]
click at [106, 145] on div at bounding box center [120, 139] width 112 height 13
click at [105, 138] on input "text" at bounding box center [120, 139] width 112 height 13
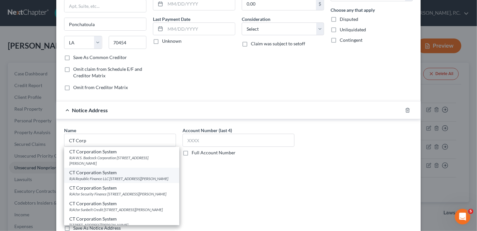
click at [95, 175] on div "R/A Republic Finance LLC [STREET_ADDRESS][PERSON_NAME]" at bounding box center [121, 178] width 105 height 6
type input "CT Corporation System"
type input "R/A Republic Finance LLC"
type input "[STREET_ADDRESS][PERSON_NAME]"
type input "[GEOGRAPHIC_DATA]"
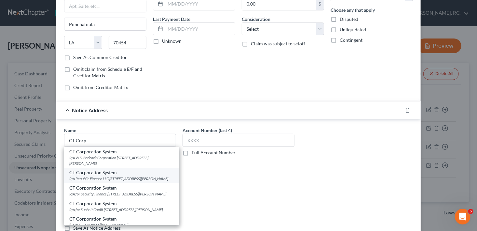
select select "10"
type input "30046"
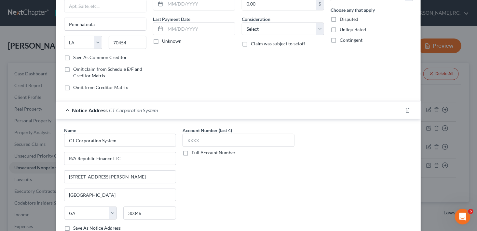
scroll to position [119, 0]
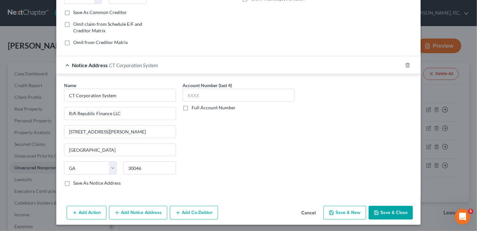
drag, startPoint x: 477, startPoint y: 175, endPoint x: 1, endPoint y: 9, distance: 503.6
click at [79, 203] on div "Add Action Add Notice Address Add Co-Debtor Cancel Save & New Save & Close" at bounding box center [238, 213] width 365 height 21
click at [80, 213] on button "Add Action" at bounding box center [87, 212] width 40 height 14
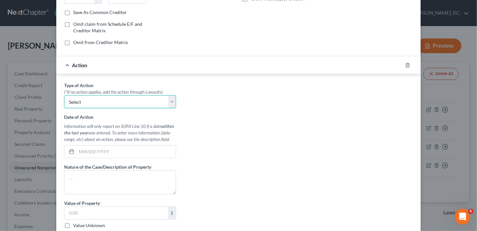
drag, startPoint x: 79, startPoint y: 98, endPoint x: 80, endPoint y: 103, distance: 4.9
click at [79, 98] on select "Select Repossession Garnishment Foreclosure Personal Injury Attached, Seized, O…" at bounding box center [120, 101] width 112 height 13
select select "1"
click at [64, 95] on select "Select Repossession Garnishment Foreclosure Personal Injury Attached, Seized, O…" at bounding box center [120, 101] width 112 height 13
click at [77, 152] on input "text" at bounding box center [126, 151] width 99 height 12
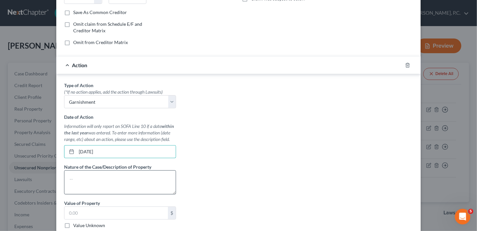
type input "[DATE]"
click at [72, 180] on textarea at bounding box center [120, 182] width 112 height 24
type textarea "Garnishment of wages"
click at [72, 216] on input "text" at bounding box center [116, 212] width 104 height 12
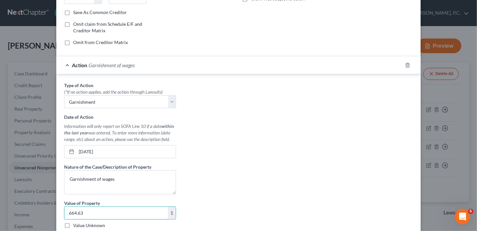
type input "664.63"
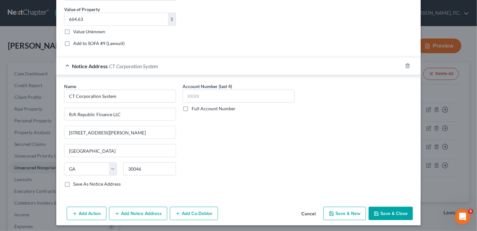
scroll to position [194, 0]
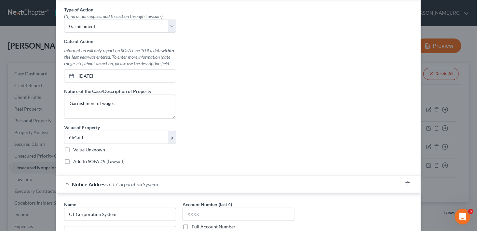
click at [73, 158] on label "Add to SOFA #9 (Lawsuit)" at bounding box center [98, 161] width 51 height 7
click at [76, 158] on input "Add to SOFA #9 (Lawsuit)" at bounding box center [78, 160] width 4 height 4
checkbox input "true"
select select "0"
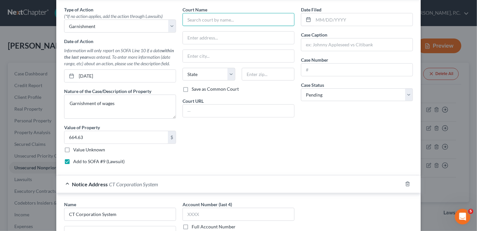
click at [215, 16] on input "text" at bounding box center [239, 19] width 112 height 13
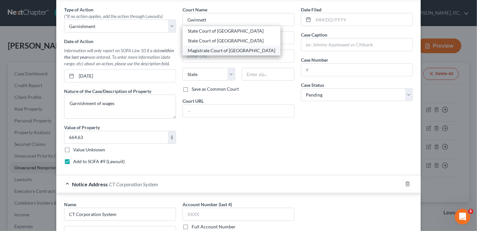
click at [226, 48] on div "Magistrate Court of [GEOGRAPHIC_DATA]" at bounding box center [232, 50] width 88 height 7
type input "Magistrate Court of [GEOGRAPHIC_DATA]"
type input "[STREET_ADDRESS][PERSON_NAME]"
type input "[GEOGRAPHIC_DATA]"
select select "10"
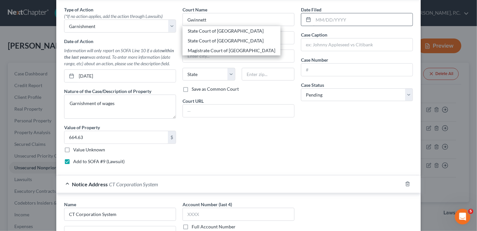
type input "30046"
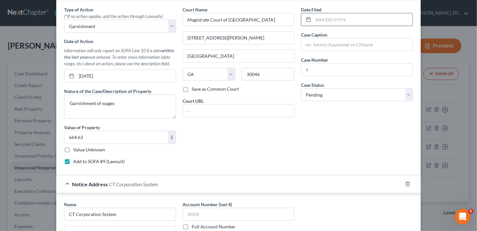
click at [327, 15] on input "text" at bounding box center [363, 19] width 99 height 12
type input "[DATE]"
click at [321, 44] on input "text" at bounding box center [356, 44] width 111 height 12
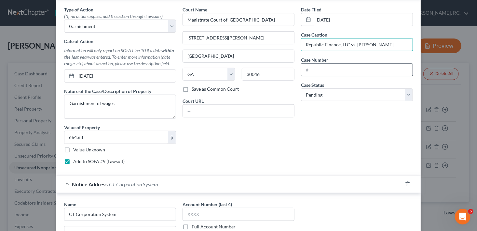
type input "Republic Finance, LLC vs. [PERSON_NAME]"
click at [324, 65] on input "text" at bounding box center [356, 69] width 111 height 12
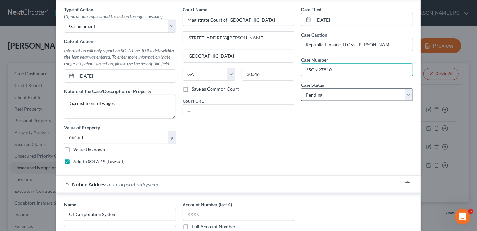
type input "25GM27810"
click at [336, 94] on select "Select Pending On Appeal Concluded" at bounding box center [357, 94] width 112 height 13
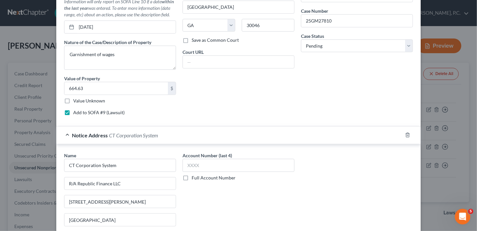
scroll to position [312, 0]
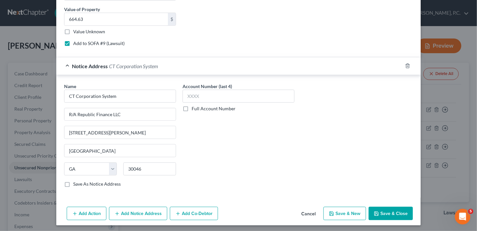
click at [394, 210] on button "Save & Close" at bounding box center [391, 213] width 44 height 14
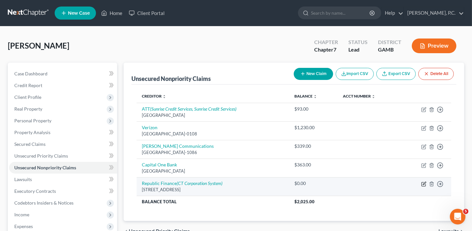
click at [425, 182] on icon "button" at bounding box center [424, 182] width 3 height 3
select select "19"
select select "0"
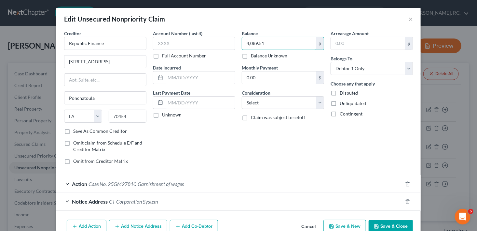
type input "4,089.51"
click at [383, 219] on button "Save & Close" at bounding box center [391, 226] width 44 height 14
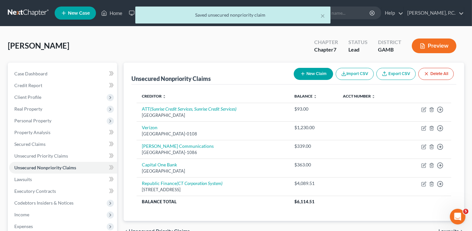
click at [299, 69] on button "New Claim" at bounding box center [313, 74] width 39 height 12
select select "0"
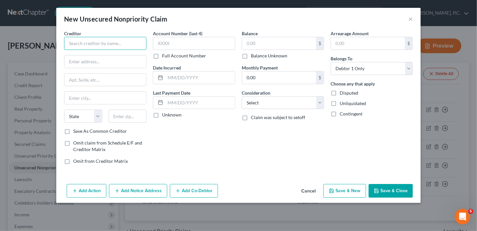
click at [95, 45] on input "text" at bounding box center [105, 43] width 82 height 13
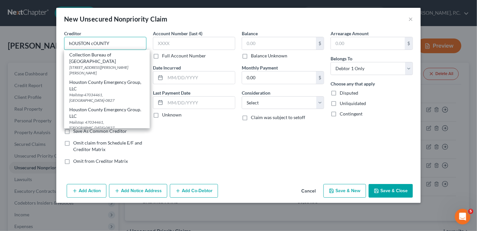
drag, startPoint x: 114, startPoint y: 42, endPoint x: 105, endPoint y: 42, distance: 9.4
click at [105, 42] on input "hOUSTON cOUNTY" at bounding box center [105, 43] width 82 height 13
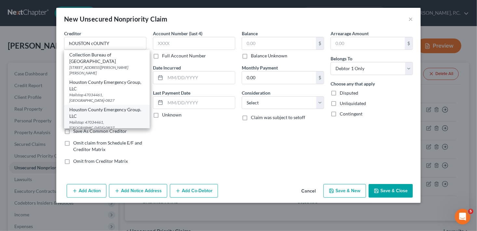
click at [92, 118] on div "Houston County Emergency Group. LLC" at bounding box center [106, 112] width 75 height 13
type input "Houston County Emergency Group. LLC"
type input "Mailstop: 47034461"
type input "[GEOGRAPHIC_DATA]"
select select "45"
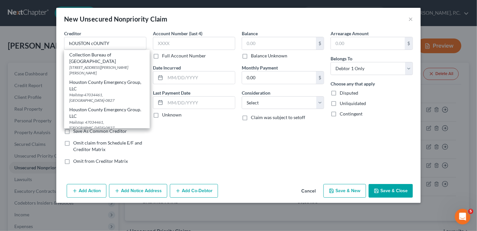
type input "75266-0827"
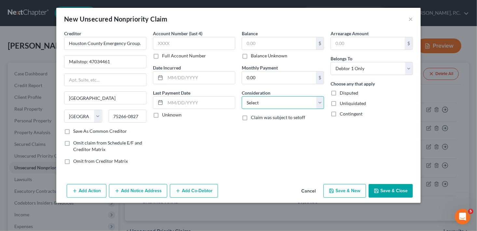
click at [254, 105] on select "Select Cable / Satellite Services Collection Agency Credit Card Debt Debt Couns…" at bounding box center [283, 102] width 82 height 13
select select "9"
click at [242, 96] on select "Select Cable / Satellite Services Collection Agency Credit Card Debt Debt Couns…" at bounding box center [283, 102] width 82 height 13
click at [251, 54] on label "Balance Unknown" at bounding box center [269, 55] width 36 height 7
click at [254, 54] on input "Balance Unknown" at bounding box center [256, 54] width 4 height 4
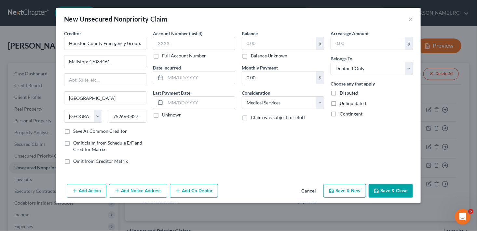
checkbox input "true"
type input "0.00"
click at [349, 191] on button "Save & New" at bounding box center [345, 191] width 43 height 14
select select "0"
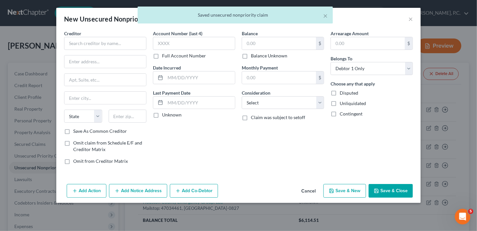
click at [89, 54] on div "Creditor * State [US_STATE] AK AR AZ CA CO [GEOGRAPHIC_DATA] DE DC [GEOGRAPHIC_…" at bounding box center [105, 79] width 82 height 98
click at [87, 47] on input "text" at bounding box center [105, 43] width 82 height 13
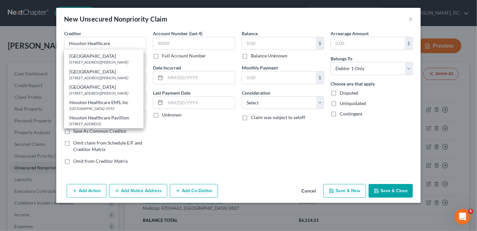
scroll to position [199, 0]
click at [98, 90] on div "[STREET_ADDRESS][PERSON_NAME]" at bounding box center [103, 93] width 69 height 6
type input "[GEOGRAPHIC_DATA]"
type input "PO Box 2886"
type input "[PERSON_NAME] [PERSON_NAME]"
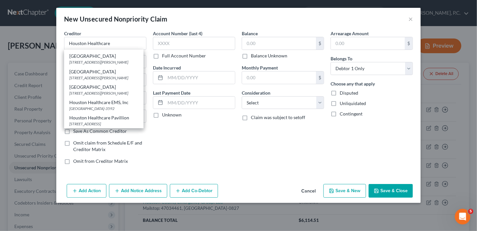
select select "10"
type input "31095"
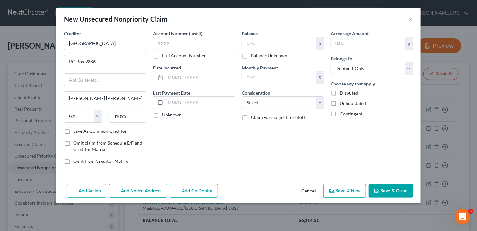
scroll to position [0, 0]
drag, startPoint x: 137, startPoint y: 190, endPoint x: 441, endPoint y: 141, distance: 307.7
click at [138, 189] on button "Add Notice Address" at bounding box center [138, 191] width 58 height 14
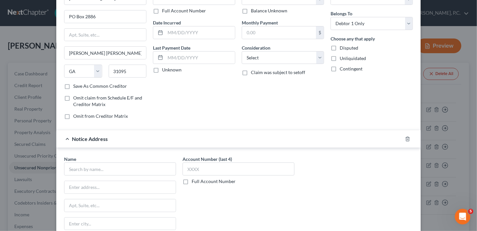
scroll to position [30, 0]
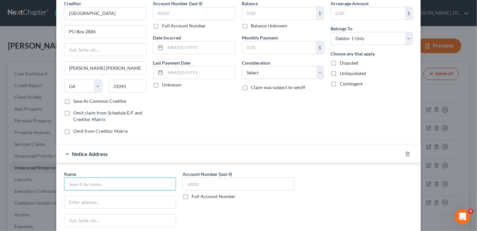
click at [115, 188] on input "text" at bounding box center [120, 183] width 112 height 13
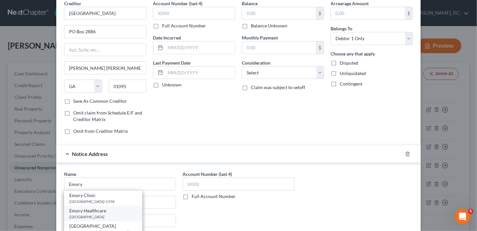
click at [107, 211] on div "Emory Healthcare" at bounding box center [103, 210] width 68 height 7
type input "Emory Healthcare"
type input "PO Box 403021"
type input "[GEOGRAPHIC_DATA]"
select select "10"
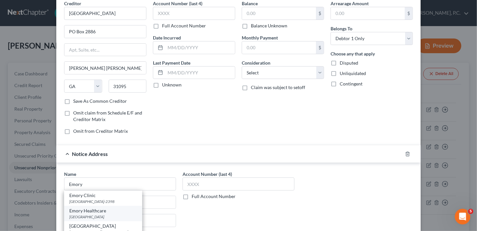
type input "30384"
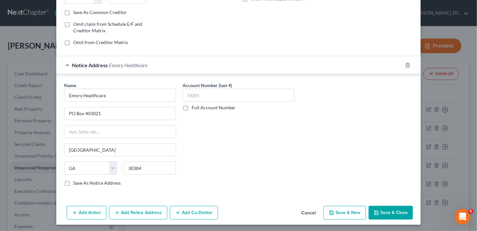
scroll to position [0, 0]
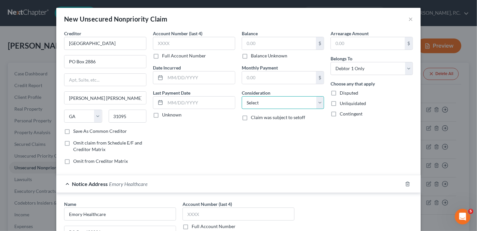
click at [251, 103] on select "Select Cable / Satellite Services Collection Agency Credit Card Debt Debt Couns…" at bounding box center [283, 102] width 82 height 13
select select "9"
click at [242, 96] on select "Select Cable / Satellite Services Collection Agency Credit Card Debt Debt Couns…" at bounding box center [283, 102] width 82 height 13
click at [251, 55] on label "Balance Unknown" at bounding box center [269, 55] width 36 height 7
click at [254, 55] on input "Balance Unknown" at bounding box center [256, 54] width 4 height 4
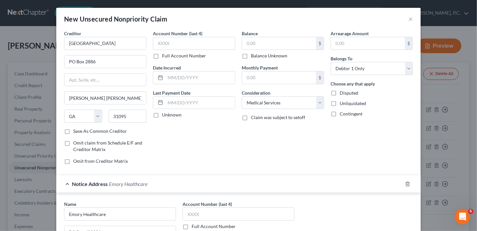
checkbox input "true"
type input "0.00"
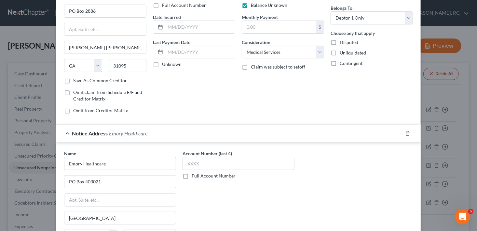
drag, startPoint x: 477, startPoint y: 85, endPoint x: 10, endPoint y: 15, distance: 471.8
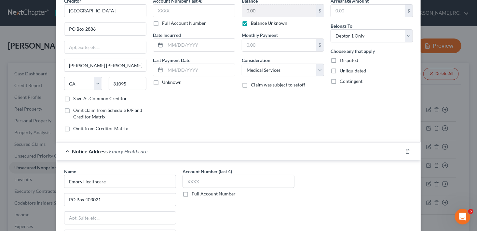
scroll to position [119, 0]
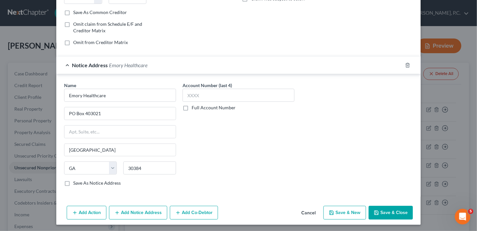
click at [380, 206] on button "Save & Close" at bounding box center [391, 212] width 44 height 14
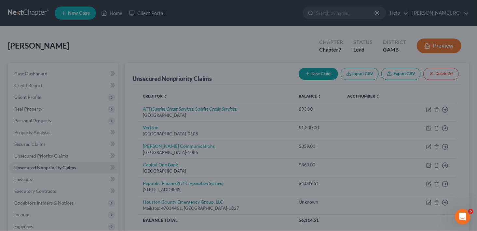
type input "0.00"
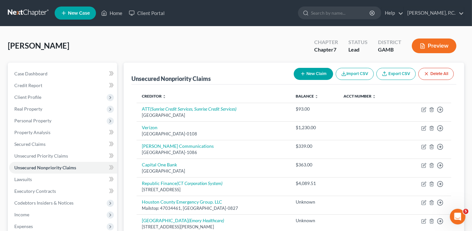
click at [299, 72] on button "New Claim" at bounding box center [313, 74] width 39 height 12
select select "0"
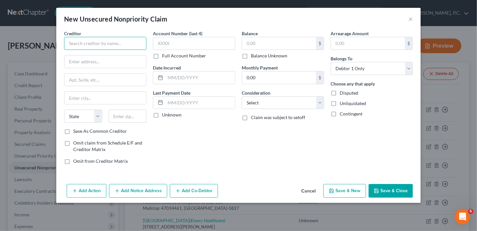
click at [84, 42] on input "text" at bounding box center [105, 43] width 82 height 13
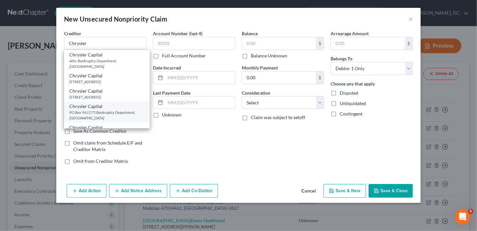
click at [96, 113] on div "PO Box 961275 Bankruptcy Department, [GEOGRAPHIC_DATA]" at bounding box center [106, 114] width 75 height 11
type input "Chrysler Capital"
type input "PO Box 961275"
type input "Bankruptcy Department"
type input "[GEOGRAPHIC_DATA]"
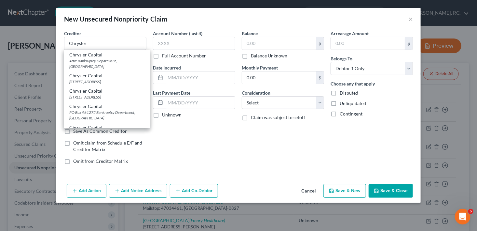
select select "45"
type input "76161"
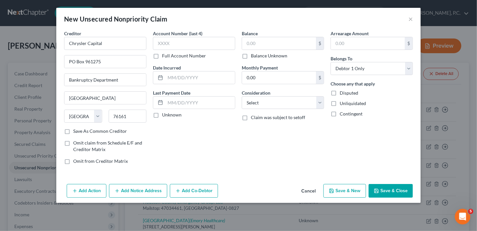
click at [251, 55] on label "Balance Unknown" at bounding box center [269, 55] width 36 height 7
click at [254, 55] on input "Balance Unknown" at bounding box center [256, 54] width 4 height 4
checkbox input "true"
type input "0.00"
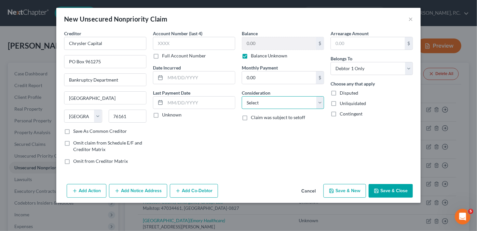
click at [269, 100] on select "Select Cable / Satellite Services Collection Agency Credit Card Debt Debt Couns…" at bounding box center [283, 102] width 82 height 13
select select "4"
click at [242, 96] on select "Select Cable / Satellite Services Collection Agency Credit Card Debt Debt Couns…" at bounding box center [283, 102] width 82 height 13
click at [354, 191] on button "Save & New" at bounding box center [345, 191] width 43 height 14
select select "0"
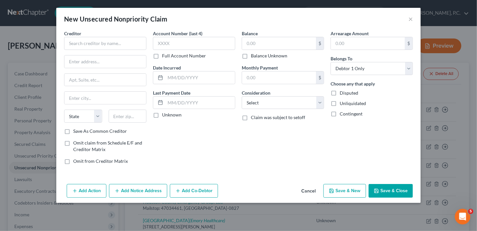
click at [408, 16] on div "New Unsecured Nonpriority Claim ×" at bounding box center [238, 19] width 365 height 22
click at [413, 18] on div "New Unsecured Nonpriority Claim ×" at bounding box center [238, 19] width 365 height 22
click at [409, 19] on button "×" at bounding box center [411, 19] width 5 height 8
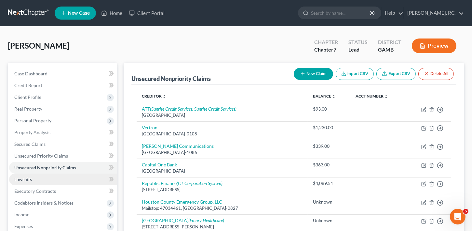
click at [28, 176] on span "Lawsuits" at bounding box center [23, 179] width 18 height 6
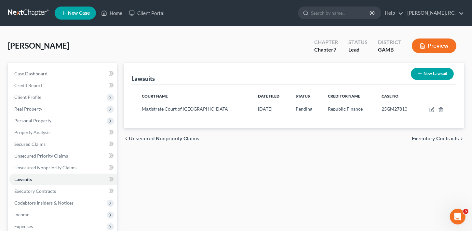
click at [423, 67] on div "New Lawsuit" at bounding box center [433, 73] width 48 height 17
click at [429, 74] on button "New Lawsuit" at bounding box center [432, 74] width 43 height 12
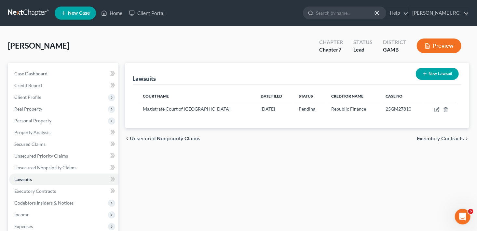
select select "0"
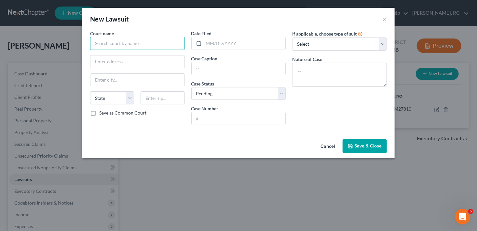
click at [110, 45] on input "text" at bounding box center [137, 43] width 95 height 13
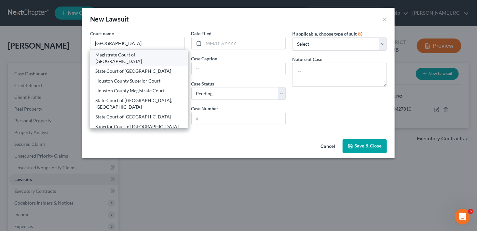
click at [157, 54] on div "Magistrate Court of [GEOGRAPHIC_DATA]" at bounding box center [139, 57] width 88 height 13
type input "Magistrate Court of [GEOGRAPHIC_DATA]"
type input "[STREET_ADDRESS][PERSON_NAME]"
type input "[PERSON_NAME] [PERSON_NAME]"
select select "10"
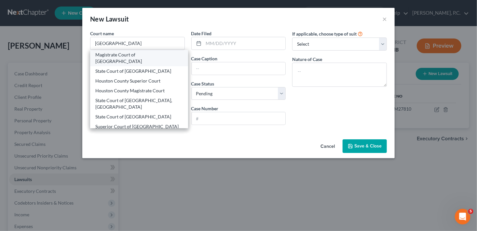
type input "31088"
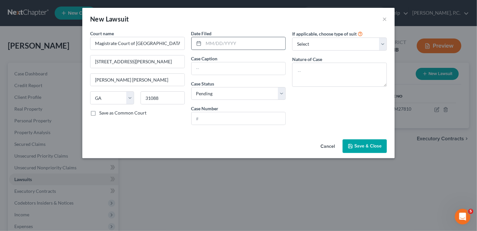
click at [223, 46] on input "text" at bounding box center [245, 43] width 82 height 12
type input "[DATE]"
click at [211, 68] on input "text" at bounding box center [239, 68] width 94 height 12
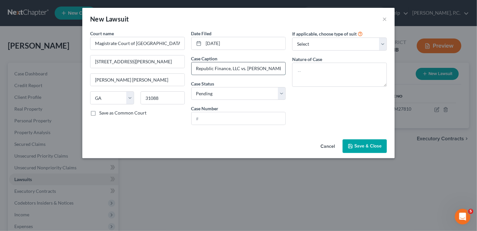
drag, startPoint x: 246, startPoint y: 67, endPoint x: 279, endPoint y: 66, distance: 33.5
click at [279, 66] on input "Republic Finance, LLC vs. [PERSON_NAME]" at bounding box center [239, 68] width 94 height 12
click at [246, 69] on input "Republic Finance, LLC vs.[PERSON_NAME]" at bounding box center [239, 68] width 94 height 12
type input "Republic Finance, LLC vs. [PERSON_NAME]"
click at [303, 79] on textarea at bounding box center [339, 75] width 95 height 24
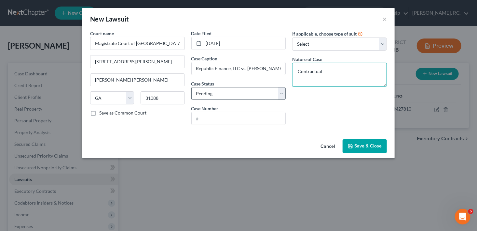
type textarea "Contractual"
click at [197, 96] on select "Select Pending On Appeal Concluded" at bounding box center [238, 93] width 95 height 13
select select "2"
click at [191, 87] on select "Select Pending On Appeal Concluded" at bounding box center [238, 93] width 95 height 13
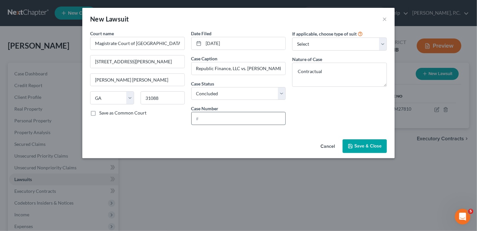
click at [205, 115] on input "text" at bounding box center [239, 118] width 94 height 12
type input "2023MV02041210"
click at [375, 146] on span "Save & Close" at bounding box center [368, 146] width 27 height 6
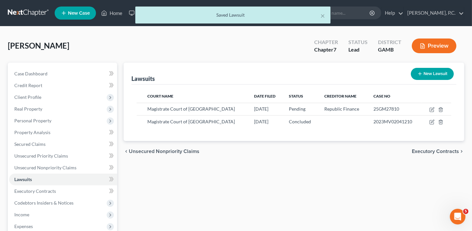
click at [450, 151] on span "Executory Contracts" at bounding box center [435, 150] width 47 height 5
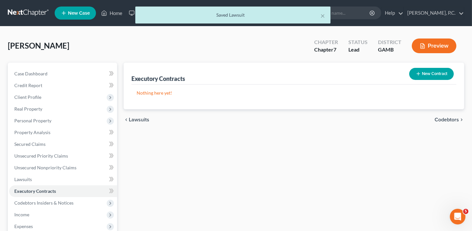
click at [446, 119] on span "Codebtors" at bounding box center [447, 119] width 24 height 5
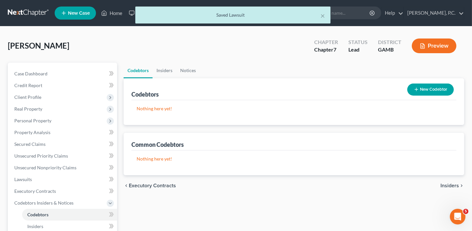
click at [454, 184] on span "Insiders" at bounding box center [450, 185] width 19 height 5
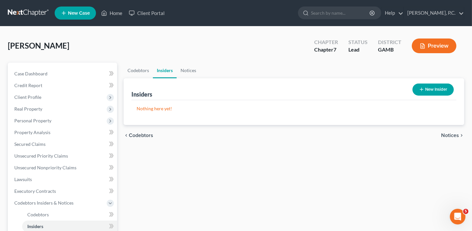
click at [448, 131] on div "chevron_left Codebtors Notices chevron_right" at bounding box center [294, 135] width 341 height 21
click at [447, 138] on div "chevron_left Codebtors Notices chevron_right" at bounding box center [294, 135] width 341 height 21
click at [447, 135] on span "Notices" at bounding box center [450, 135] width 18 height 5
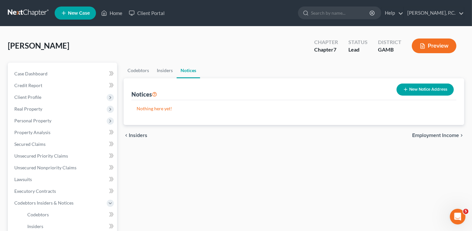
click at [441, 136] on span "Employment Income" at bounding box center [436, 135] width 47 height 5
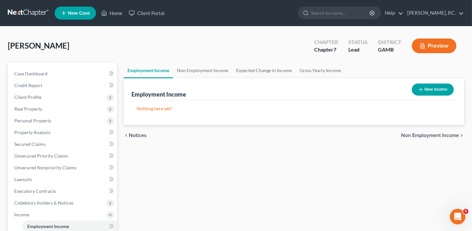
click at [435, 89] on button "New Income" at bounding box center [433, 89] width 42 height 12
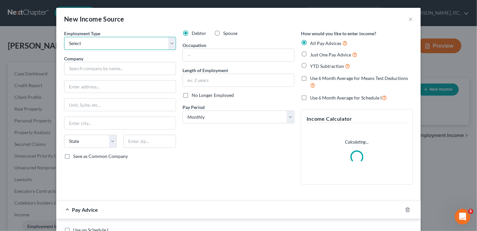
click at [101, 45] on select "Select Full or [DEMOGRAPHIC_DATA] Employment Self Employment" at bounding box center [120, 43] width 112 height 13
click at [64, 37] on select "Select Full or [DEMOGRAPHIC_DATA] Employment Self Employment" at bounding box center [120, 43] width 112 height 13
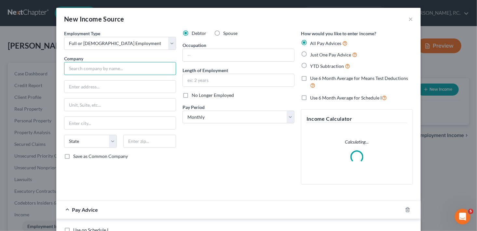
drag, startPoint x: 101, startPoint y: 64, endPoint x: 100, endPoint y: 67, distance: 3.4
click at [101, 64] on input "text" at bounding box center [120, 68] width 112 height 13
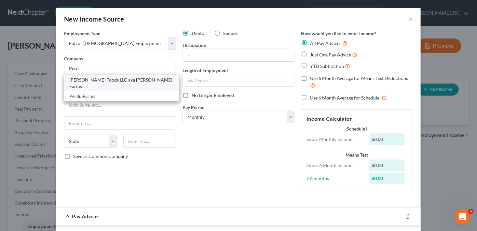
click at [87, 80] on div "[PERSON_NAME] Foods LLC aka [PERSON_NAME] Farms" at bounding box center [121, 83] width 105 height 13
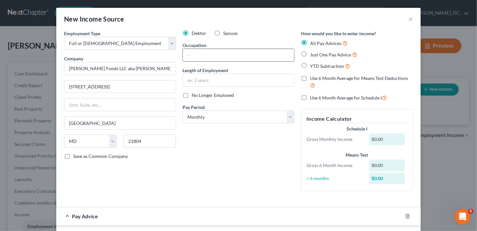
click at [192, 54] on input "text" at bounding box center [238, 55] width 111 height 12
click at [196, 82] on input "text" at bounding box center [238, 80] width 111 height 12
click at [203, 116] on select "Select Monthly Twice Monthly Every Other Week Weekly" at bounding box center [239, 116] width 112 height 13
click at [183, 110] on select "Select Monthly Twice Monthly Every Other Week Weekly" at bounding box center [239, 116] width 112 height 13
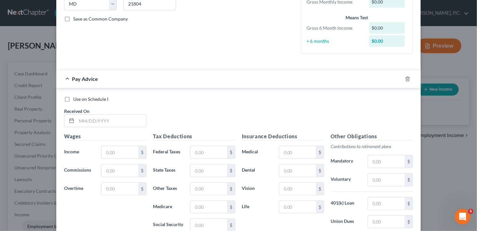
scroll to position [138, 0]
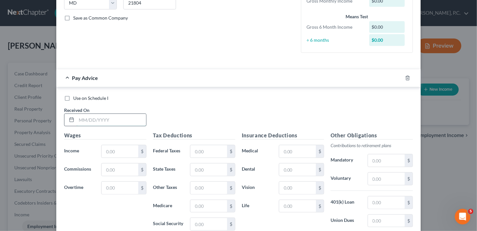
click at [96, 120] on input "text" at bounding box center [112, 120] width 70 height 12
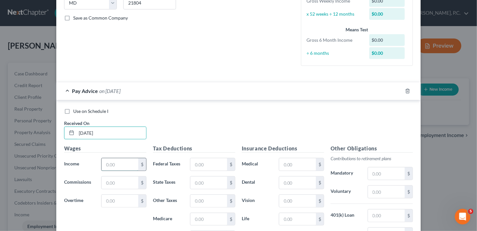
click at [106, 163] on input "text" at bounding box center [120, 164] width 37 height 12
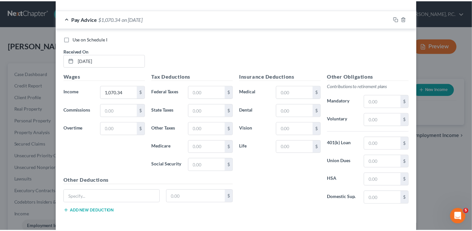
scroll to position [237, 0]
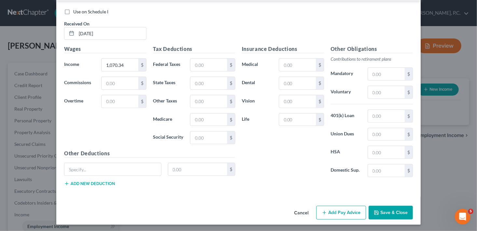
click at [383, 208] on button "Save & Close" at bounding box center [391, 212] width 44 height 14
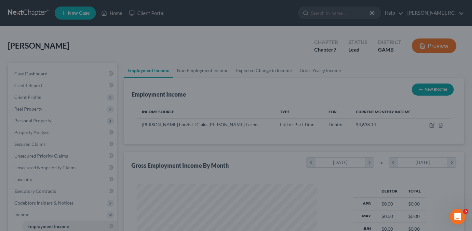
scroll to position [325469, 325393]
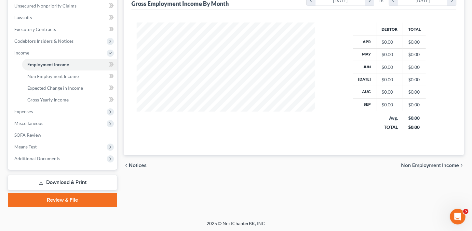
click at [427, 162] on span "Non Employment Income" at bounding box center [430, 164] width 58 height 5
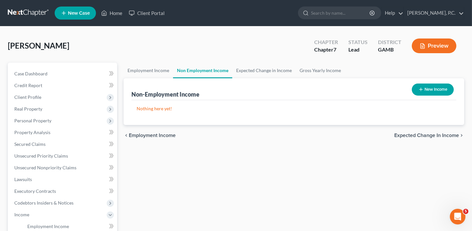
click at [424, 133] on span "Expected Change in Income" at bounding box center [427, 135] width 65 height 5
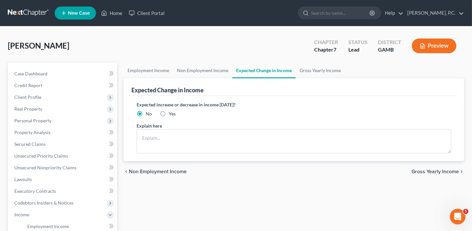
click at [431, 171] on span "Gross Yearly Income" at bounding box center [436, 171] width 48 height 5
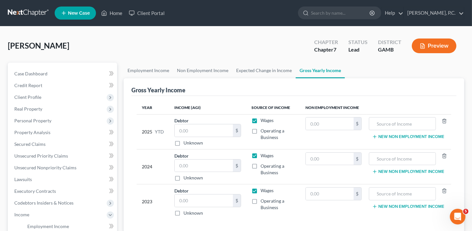
click at [202, 136] on div "$ Unknown" at bounding box center [208, 135] width 67 height 22
click at [187, 128] on input "text" at bounding box center [204, 130] width 59 height 12
click at [185, 162] on input "text" at bounding box center [204, 165] width 59 height 12
click at [189, 196] on input "text" at bounding box center [204, 200] width 59 height 12
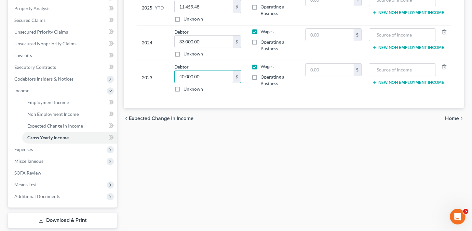
scroll to position [125, 0]
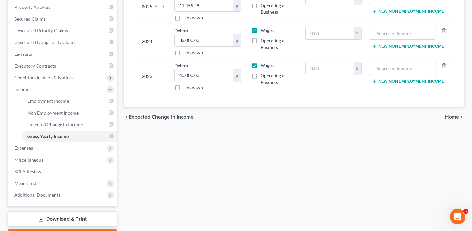
click at [455, 114] on span "Home" at bounding box center [452, 116] width 14 height 5
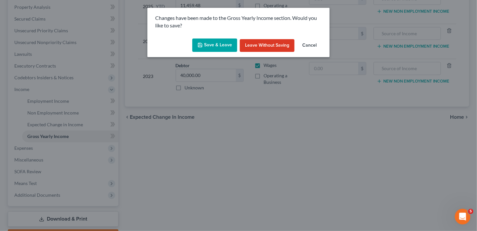
click at [224, 46] on button "Save & Leave" at bounding box center [214, 45] width 45 height 14
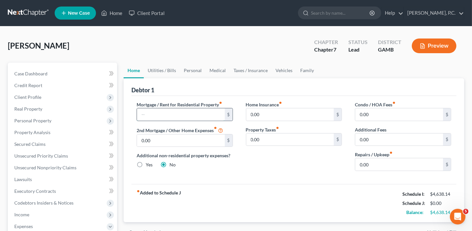
click at [189, 118] on input "text" at bounding box center [181, 114] width 88 height 12
click at [386, 168] on input "0.00" at bounding box center [400, 164] width 88 height 12
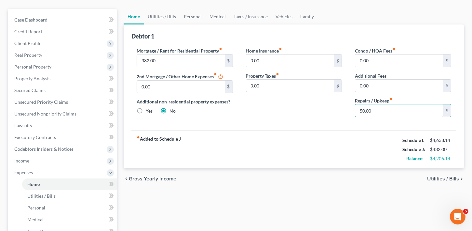
scroll to position [55, 0]
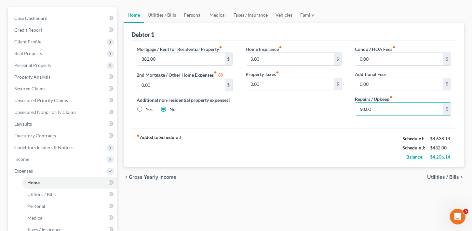
drag, startPoint x: 446, startPoint y: 182, endPoint x: 446, endPoint y: 176, distance: 5.2
click at [447, 181] on div "chevron_left Gross Yearly Income Utilities / Bills chevron_right" at bounding box center [294, 176] width 341 height 21
click at [446, 176] on span "Utilities / Bills" at bounding box center [443, 176] width 32 height 5
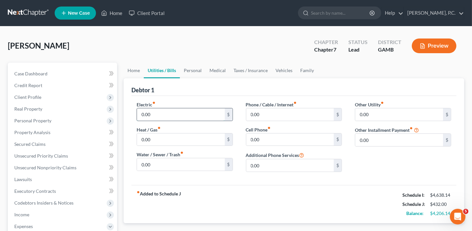
click at [156, 112] on input "0.00" at bounding box center [181, 114] width 88 height 12
click at [263, 112] on input "0.00" at bounding box center [290, 114] width 88 height 12
click at [263, 137] on input "0.00" at bounding box center [290, 139] width 88 height 12
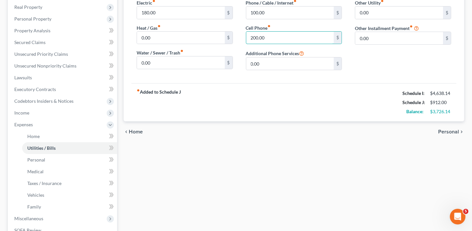
scroll to position [105, 0]
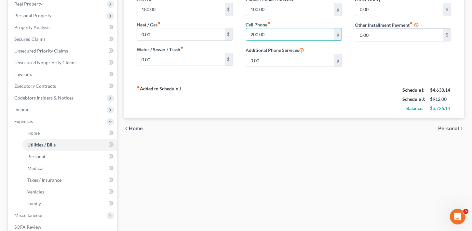
drag, startPoint x: 457, startPoint y: 127, endPoint x: 232, endPoint y: 106, distance: 225.3
click at [457, 126] on span "Personal" at bounding box center [449, 128] width 21 height 5
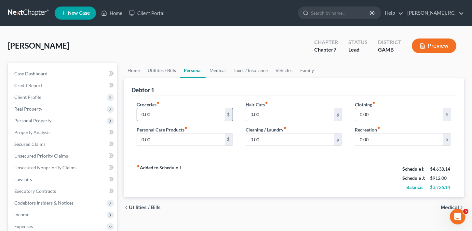
click at [161, 117] on input "0.00" at bounding box center [181, 114] width 88 height 12
click at [154, 137] on input "0.00" at bounding box center [181, 139] width 88 height 12
click at [378, 133] on input "0.00" at bounding box center [400, 139] width 88 height 12
click at [388, 109] on input "0.00" at bounding box center [400, 114] width 88 height 12
click at [443, 205] on span "Medical" at bounding box center [450, 206] width 18 height 5
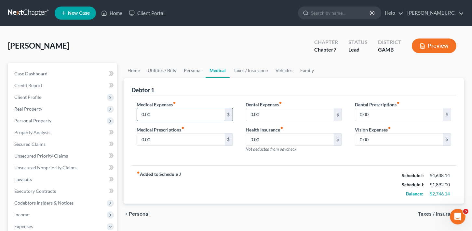
click at [161, 115] on input "0.00" at bounding box center [181, 114] width 88 height 12
click at [161, 138] on input "0.00" at bounding box center [181, 139] width 88 height 12
click at [439, 212] on span "Taxes / Insurance" at bounding box center [438, 213] width 41 height 5
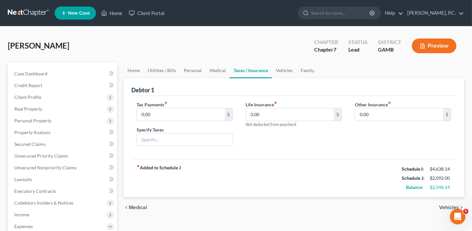
click at [446, 208] on span "Vehicles" at bounding box center [450, 206] width 20 height 5
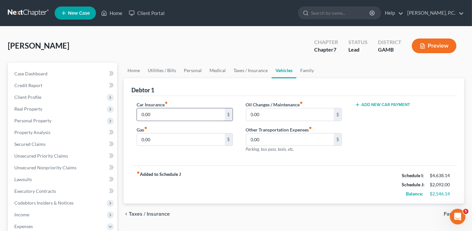
click at [161, 113] on input "0.00" at bounding box center [181, 114] width 88 height 12
click at [158, 137] on input "0.00" at bounding box center [181, 139] width 88 height 12
click at [447, 212] on span "Family" at bounding box center [451, 213] width 15 height 5
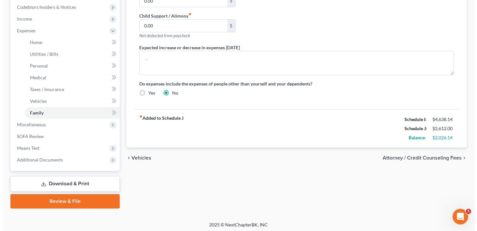
scroll to position [197, 0]
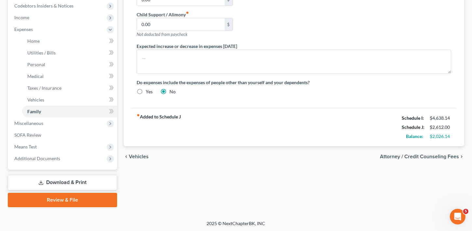
click at [422, 154] on span "Attorney / Credit Counseling Fees" at bounding box center [419, 156] width 79 height 5
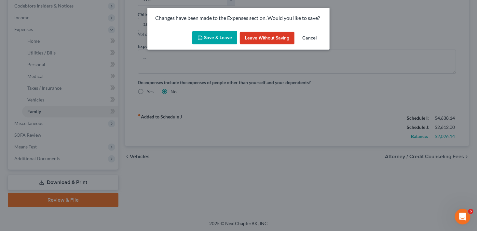
click at [232, 41] on button "Save & Leave" at bounding box center [214, 38] width 45 height 14
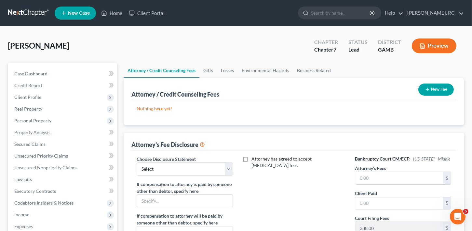
click at [442, 87] on button "New Fee" at bounding box center [436, 89] width 35 height 12
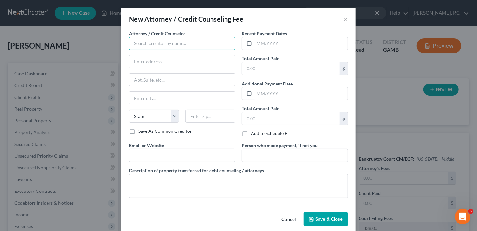
click at [147, 44] on input "text" at bounding box center [182, 43] width 106 height 13
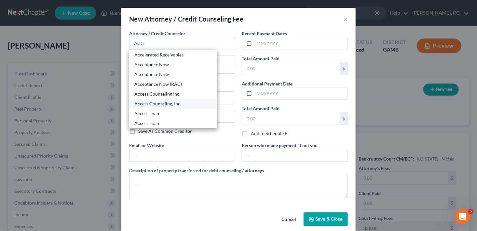
click at [163, 105] on div "Access Counseling, Inc." at bounding box center [172, 103] width 77 height 7
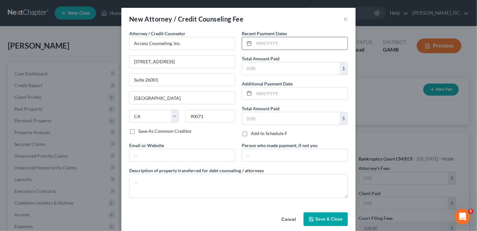
click at [258, 44] on input "text" at bounding box center [300, 43] width 93 height 12
click at [259, 62] on input "text" at bounding box center [291, 68] width 98 height 12
drag, startPoint x: 315, startPoint y: 218, endPoint x: 296, endPoint y: 207, distance: 22.8
click at [316, 218] on span "Save & Close" at bounding box center [328, 219] width 27 height 6
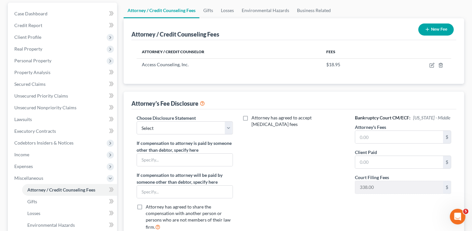
scroll to position [80, 0]
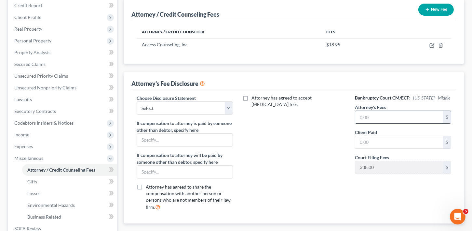
click at [368, 119] on input "text" at bounding box center [400, 117] width 88 height 12
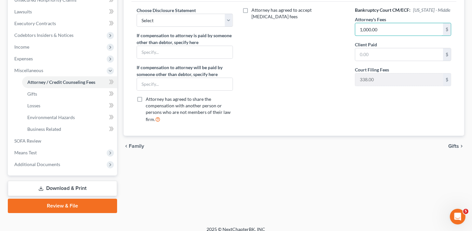
scroll to position [173, 0]
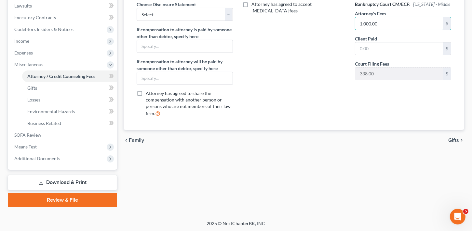
click at [451, 140] on span "Gifts" at bounding box center [454, 139] width 11 height 5
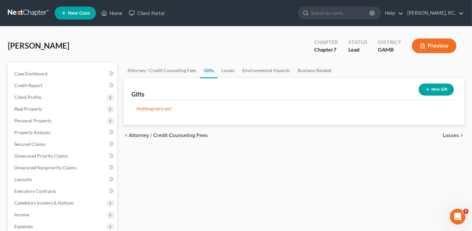
click at [457, 133] on span "Losses" at bounding box center [451, 135] width 16 height 5
click at [457, 133] on span "Environmental Hazards" at bounding box center [432, 135] width 55 height 5
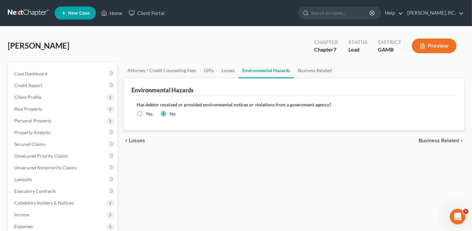
click at [453, 138] on span "Business Related" at bounding box center [439, 140] width 40 height 5
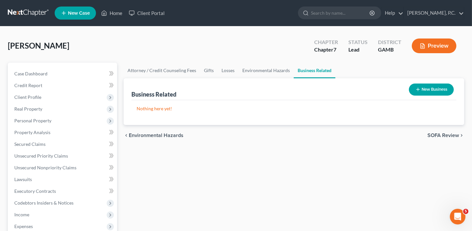
click at [447, 133] on span "SOFA Review" at bounding box center [444, 135] width 32 height 5
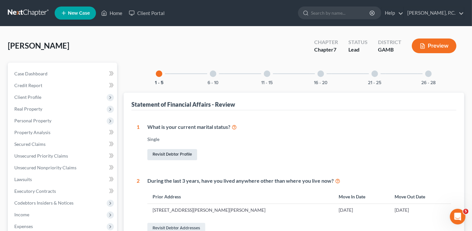
click at [174, 153] on link "Revisit Debtor Profile" at bounding box center [172, 154] width 50 height 11
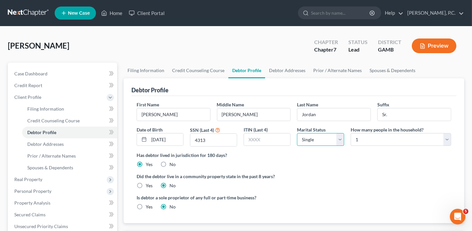
click at [320, 139] on select "Select Single Married Separated Divorced Widowed" at bounding box center [320, 139] width 47 height 13
click at [297, 133] on select "Select Single Married Separated Divorced Widowed" at bounding box center [320, 139] width 47 height 13
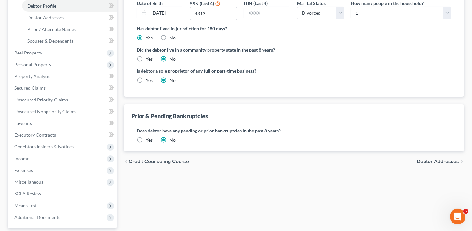
click at [444, 161] on span "Debtor Addresses" at bounding box center [438, 161] width 42 height 5
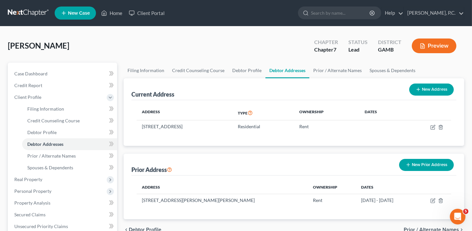
click at [80, 11] on span "New Case" at bounding box center [79, 13] width 22 height 5
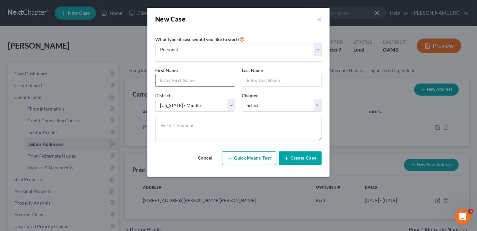
click at [189, 78] on input "text" at bounding box center [195, 80] width 79 height 12
click at [278, 77] on input "text" at bounding box center [281, 80] width 79 height 12
click at [258, 80] on input "[GEOGRAPHIC_DATA]" at bounding box center [281, 80] width 79 height 12
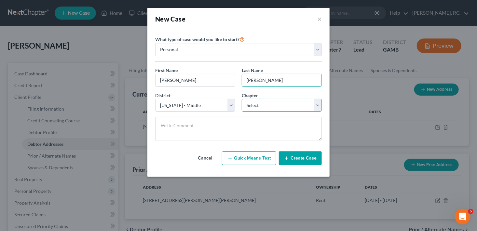
click at [256, 102] on select "Select 7 11 12 13" at bounding box center [282, 105] width 80 height 13
click at [242, 99] on select "Select 7 11 12 13" at bounding box center [282, 105] width 80 height 13
click at [311, 160] on button "Create Case" at bounding box center [300, 158] width 43 height 14
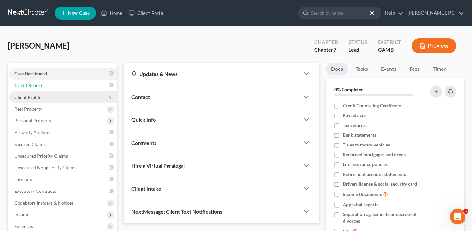
drag, startPoint x: 19, startPoint y: 84, endPoint x: 22, endPoint y: 93, distance: 10.1
click at [19, 83] on span "Credit Report" at bounding box center [28, 85] width 28 height 6
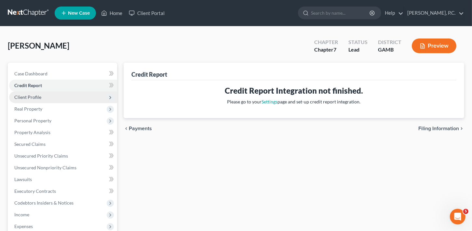
click at [22, 93] on span "Client Profile" at bounding box center [63, 97] width 108 height 12
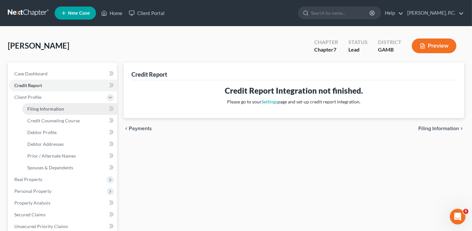
click at [27, 104] on link "Filing Information" at bounding box center [69, 109] width 95 height 12
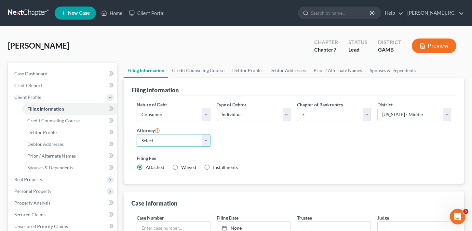
click at [161, 141] on select "Select [PERSON_NAME]" at bounding box center [174, 140] width 74 height 13
click at [137, 134] on select "Select [PERSON_NAME]" at bounding box center [174, 140] width 74 height 13
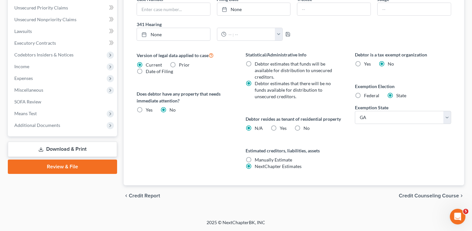
scroll to position [222, 0]
click at [442, 198] on span "Credit Counseling Course" at bounding box center [429, 195] width 60 height 5
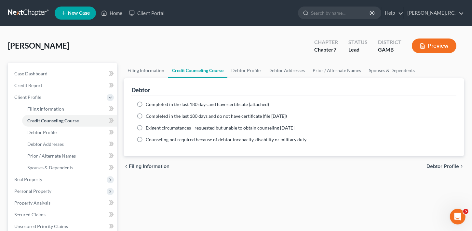
click at [146, 116] on label "Completed in the last 180 days and do not have certificate (file [DATE])" at bounding box center [216, 116] width 141 height 7
click at [148, 116] on input "Completed in the last 180 days and do not have certificate (file [DATE])" at bounding box center [150, 115] width 4 height 4
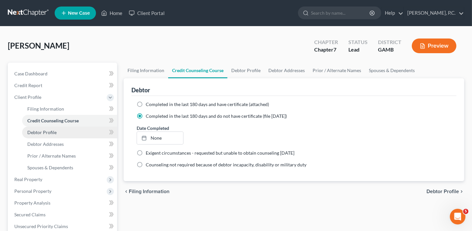
drag, startPoint x: 46, startPoint y: 130, endPoint x: 63, endPoint y: 142, distance: 20.1
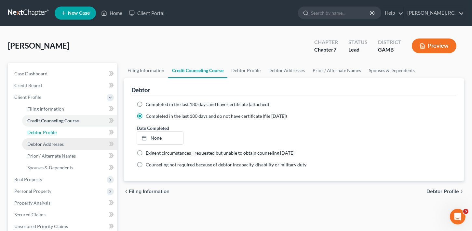
click at [46, 130] on span "Debtor Profile" at bounding box center [41, 132] width 29 height 6
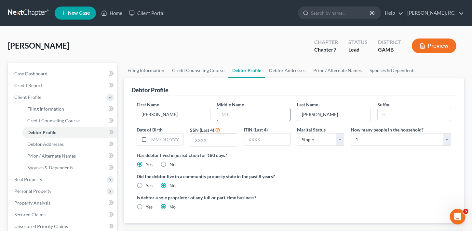
click at [245, 112] on input "text" at bounding box center [253, 114] width 73 height 12
click at [211, 136] on input "text" at bounding box center [213, 139] width 47 height 12
click at [306, 138] on select "Select Single Married Separated Divorced Widowed" at bounding box center [320, 139] width 47 height 13
click at [297, 133] on select "Select Single Married Separated Divorced Widowed" at bounding box center [320, 139] width 47 height 13
click at [356, 138] on select "Select 1 2 3 4 5 6 7 8 9 10 11 12 13 14 15 16 17 18 19 20" at bounding box center [401, 139] width 101 height 13
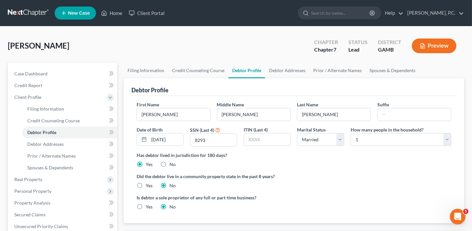
drag, startPoint x: 352, startPoint y: 43, endPoint x: 325, endPoint y: 148, distance: 108.6
click at [303, 185] on div "Did the debtor live in a community property state in the past 8 years? Yes No" at bounding box center [294, 181] width 315 height 16
click at [366, 136] on select "Select 1 2 3 4 5 6 7 8 9 10 11 12 13 14 15 16 17 18 19 20" at bounding box center [401, 139] width 101 height 13
drag, startPoint x: 340, startPoint y: 87, endPoint x: 330, endPoint y: 64, distance: 24.8
drag, startPoint x: 330, startPoint y: 64, endPoint x: 396, endPoint y: 136, distance: 97.5
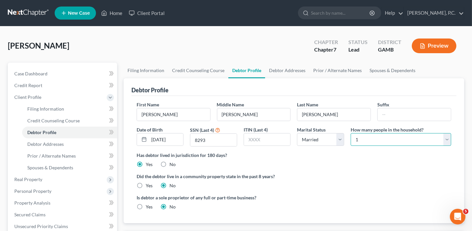
click at [396, 136] on select "Select 1 2 3 4 5 6 7 8 9 10 11 12 13 14 15 16 17 18 19 20" at bounding box center [401, 139] width 101 height 13
click at [351, 133] on select "Select 1 2 3 4 5 6 7 8 9 10 11 12 13 14 15 16 17 18 19 20" at bounding box center [401, 139] width 101 height 13
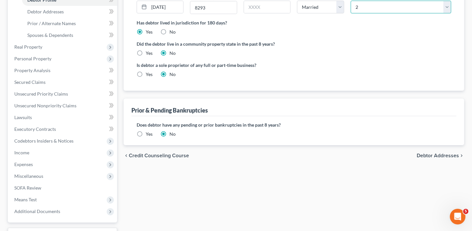
scroll to position [143, 0]
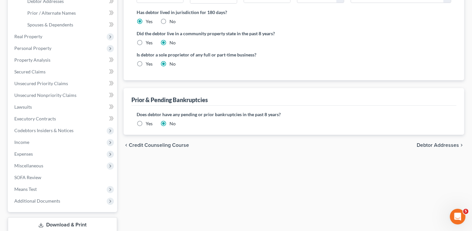
click at [448, 144] on span "Debtor Addresses" at bounding box center [438, 144] width 42 height 5
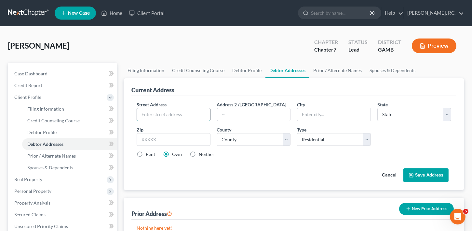
click at [150, 113] on input "text" at bounding box center [173, 114] width 73 height 12
drag, startPoint x: 231, startPoint y: 133, endPoint x: 232, endPoint y: 138, distance: 4.6
click at [231, 133] on select "County" at bounding box center [254, 139] width 74 height 13
click at [430, 176] on button "Save Address" at bounding box center [426, 175] width 45 height 14
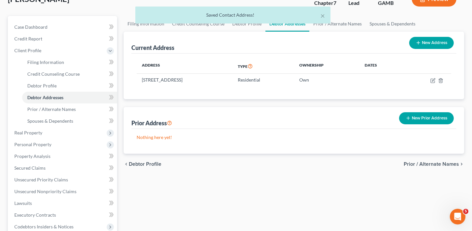
scroll to position [73, 0]
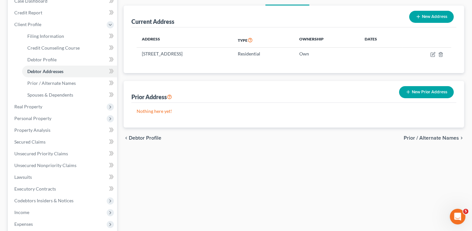
click at [437, 135] on span "Prior / Alternate Names" at bounding box center [431, 137] width 55 height 5
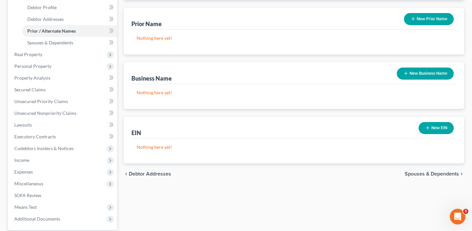
scroll to position [161, 0]
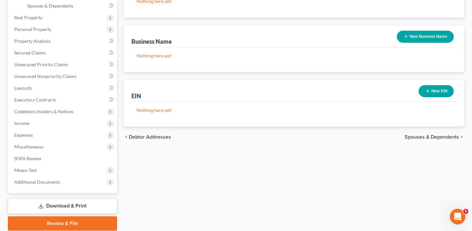
click at [428, 137] on span "Spouses & Dependents" at bounding box center [432, 136] width 54 height 5
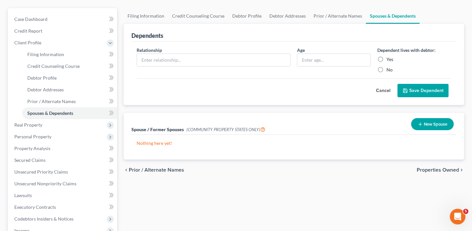
scroll to position [108, 0]
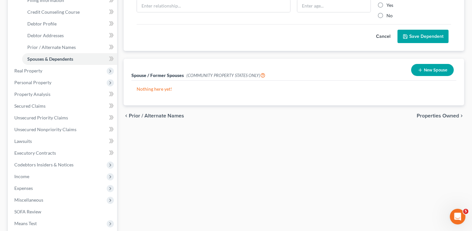
click at [443, 114] on span "Properties Owned" at bounding box center [438, 115] width 42 height 5
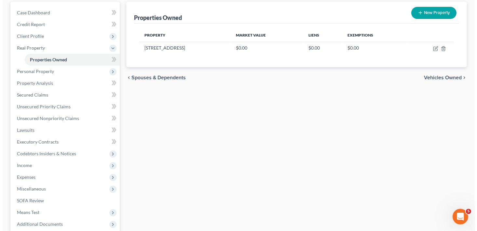
scroll to position [63, 0]
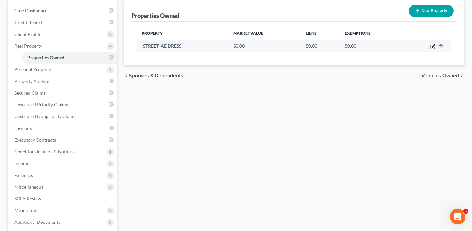
click at [432, 46] on icon "button" at bounding box center [433, 46] width 5 height 5
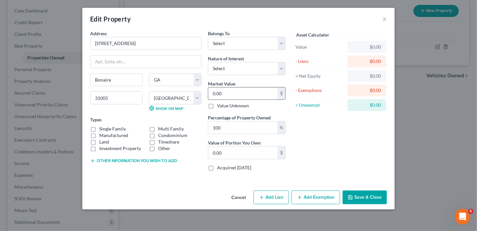
click at [223, 91] on input "0.00" at bounding box center [242, 93] width 69 height 12
click at [215, 69] on select "Select Fee Simple Joint Tenant Life Estate Equitable Interest Future Interest T…" at bounding box center [247, 68] width 78 height 13
click at [208, 62] on select "Select Fee Simple Joint Tenant Life Estate Equitable Interest Future Interest T…" at bounding box center [247, 68] width 78 height 13
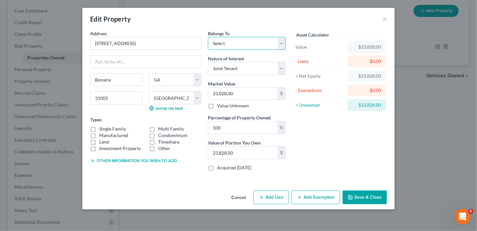
drag, startPoint x: 218, startPoint y: 43, endPoint x: 219, endPoint y: 49, distance: 6.2
click at [218, 43] on select "Select Debtor 1 Only Debtor 2 Only Debtor 1 And Debtor 2 Only At Least One Of T…" at bounding box center [247, 43] width 78 height 13
click at [208, 37] on select "Select Debtor 1 Only Debtor 2 Only Debtor 1 And Debtor 2 Only At Least One Of T…" at bounding box center [247, 43] width 78 height 13
click at [99, 127] on label "Single Family" at bounding box center [112, 128] width 27 height 7
click at [102, 127] on input "Single Family" at bounding box center [104, 127] width 4 height 4
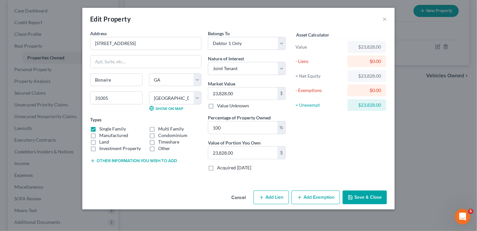
drag, startPoint x: 95, startPoint y: 135, endPoint x: 243, endPoint y: 173, distance: 152.2
click at [99, 135] on label "Manufactured" at bounding box center [113, 135] width 29 height 7
click at [102, 135] on input "Manufactured" at bounding box center [104, 134] width 4 height 4
click at [264, 194] on icon "button" at bounding box center [261, 196] width 5 height 5
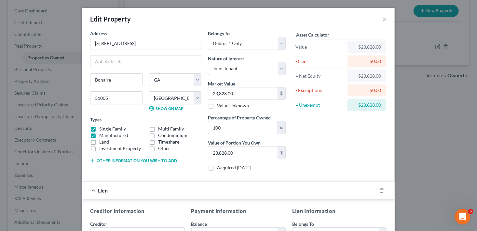
scroll to position [73, 0]
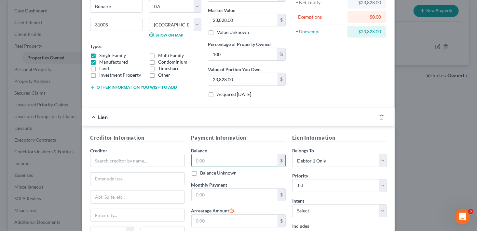
click at [205, 158] on input "text" at bounding box center [235, 160] width 86 height 12
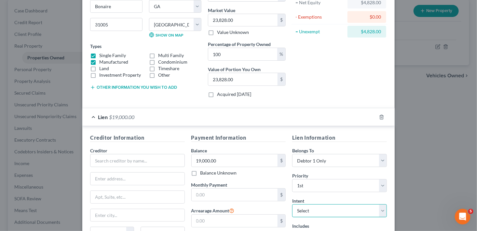
click at [306, 210] on select "Select Surrender Redeem Reaffirm Avoid Other" at bounding box center [339, 210] width 95 height 13
click at [292, 204] on select "Select Surrender Redeem Reaffirm Avoid Other" at bounding box center [339, 210] width 95 height 13
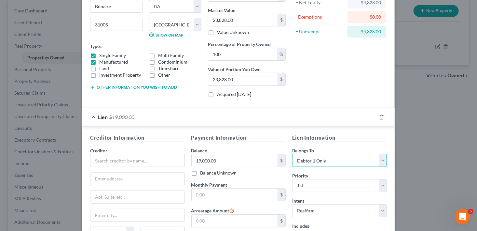
click at [300, 161] on select "Select Debtor 1 Only Debtor 2 Only Debtor 1 And Debtor 2 Only At Least One Of T…" at bounding box center [339, 160] width 95 height 13
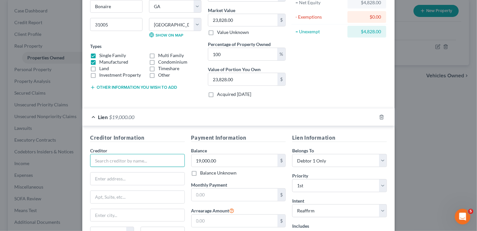
click at [99, 160] on input "text" at bounding box center [137, 160] width 95 height 13
drag, startPoint x: 109, startPoint y: 159, endPoint x: 63, endPoint y: 151, distance: 46.2
click at [63, 151] on div "Edit Property × Address * [GEOGRAPHIC_DATA] [GEOGRAPHIC_DATA] [US_STATE][GEOGRA…" at bounding box center [238, 115] width 477 height 231
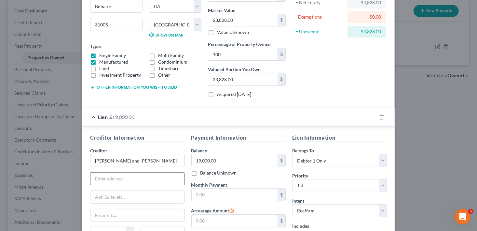
paste input "[STREET_ADDRESS][PERSON_NAME][PERSON_NAME]"
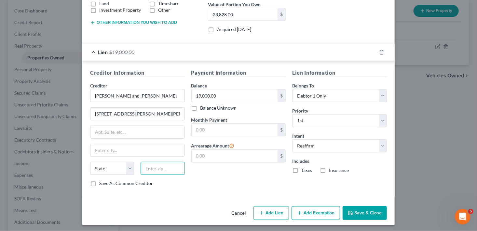
click at [153, 168] on input "text" at bounding box center [163, 167] width 44 height 13
click at [105, 168] on select "State [US_STATE] AK AR AZ CA CO CT DE DC [GEOGRAPHIC_DATA] [GEOGRAPHIC_DATA] GU…" at bounding box center [112, 167] width 44 height 13
click at [90, 161] on select "State [US_STATE] AK AR AZ CA CO CT DE DC [GEOGRAPHIC_DATA] [GEOGRAPHIC_DATA] GU…" at bounding box center [112, 167] width 44 height 13
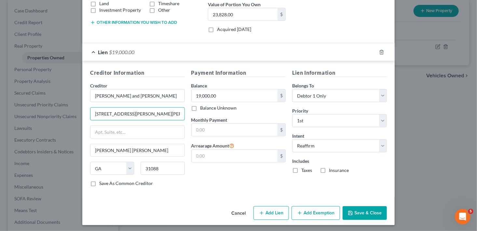
scroll to position [0, 25]
drag, startPoint x: 151, startPoint y: 111, endPoint x: 214, endPoint y: 117, distance: 63.7
click at [214, 117] on div "Creditor Information Creditor * [PERSON_NAME] and [PERSON_NAME] [STREET_ADDRESS…" at bounding box center [238, 130] width 303 height 123
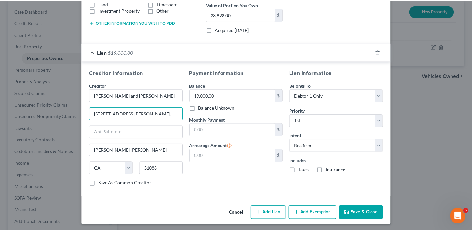
scroll to position [0, 0]
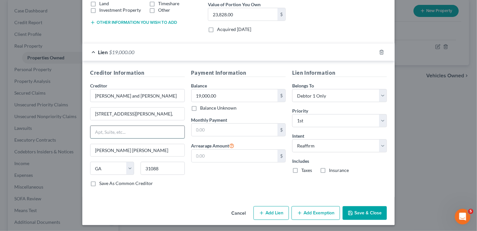
click at [93, 126] on input "text" at bounding box center [138, 132] width 94 height 12
drag, startPoint x: 155, startPoint y: 114, endPoint x: 130, endPoint y: 111, distance: 24.6
click at [130, 111] on input "[STREET_ADDRESS][PERSON_NAME]," at bounding box center [138, 113] width 94 height 12
click at [99, 180] on label "Save As Common Creditor" at bounding box center [126, 183] width 54 height 7
click at [102, 180] on input "Save As Common Creditor" at bounding box center [104, 182] width 4 height 4
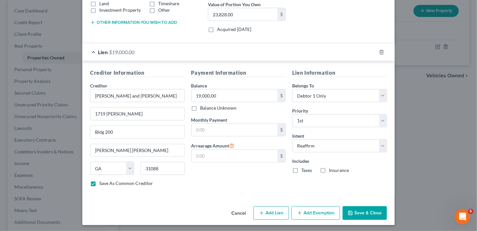
click at [376, 211] on button "Save & Close" at bounding box center [365, 213] width 44 height 14
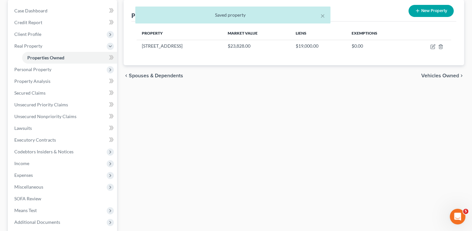
click at [448, 75] on span "Vehicles Owned" at bounding box center [441, 75] width 38 height 5
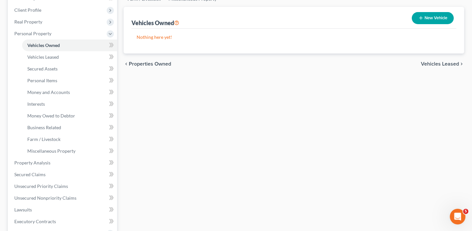
scroll to position [232, 0]
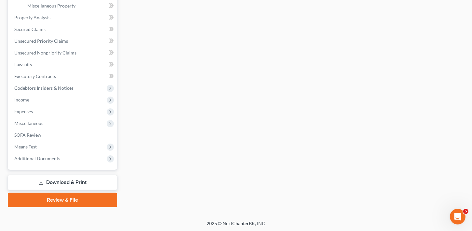
click at [58, 177] on link "Download & Print" at bounding box center [62, 182] width 109 height 15
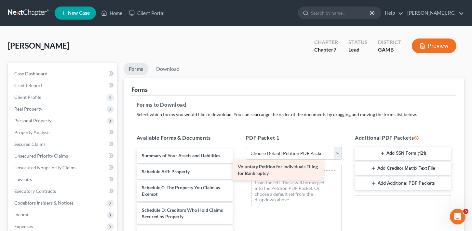
drag, startPoint x: 175, startPoint y: 153, endPoint x: 276, endPoint y: 165, distance: 102.0
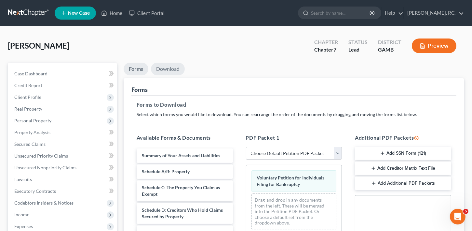
click at [181, 70] on link "Download" at bounding box center [168, 69] width 34 height 13
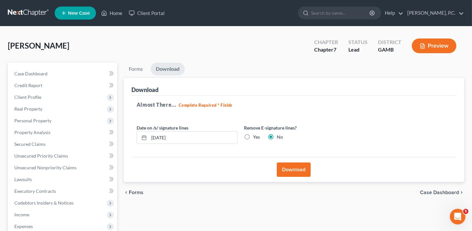
click at [291, 167] on button "Download" at bounding box center [294, 169] width 34 height 14
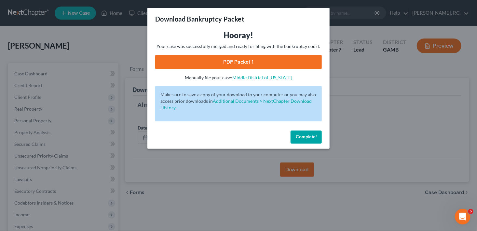
click at [219, 56] on link "PDF Packet 1" at bounding box center [238, 62] width 167 height 14
click at [304, 135] on span "Complete!" at bounding box center [306, 137] width 21 height 6
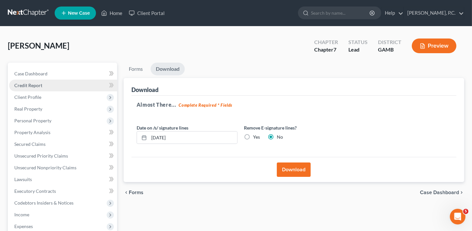
click at [34, 83] on span "Credit Report" at bounding box center [28, 85] width 28 height 6
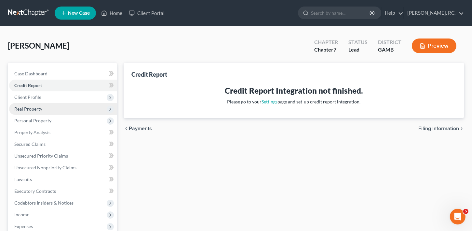
drag, startPoint x: 35, startPoint y: 97, endPoint x: 35, endPoint y: 107, distance: 10.1
click at [35, 97] on span "Client Profile" at bounding box center [27, 97] width 27 height 6
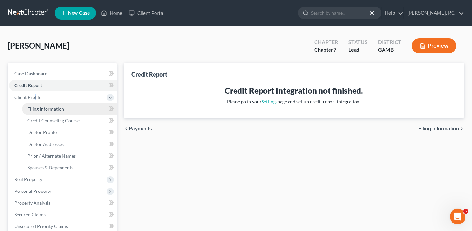
click at [35, 109] on span "Filing Information" at bounding box center [45, 109] width 37 height 6
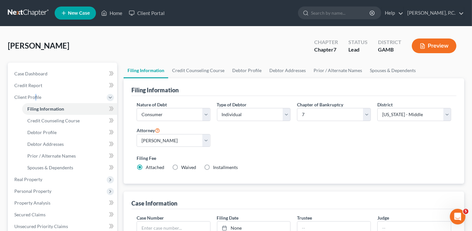
scroll to position [224, 0]
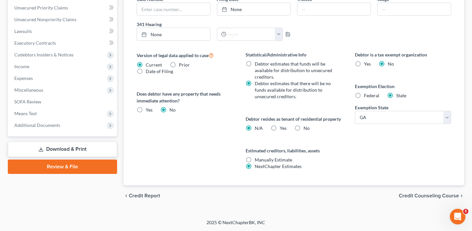
click at [72, 141] on link "Download & Print" at bounding box center [62, 148] width 109 height 15
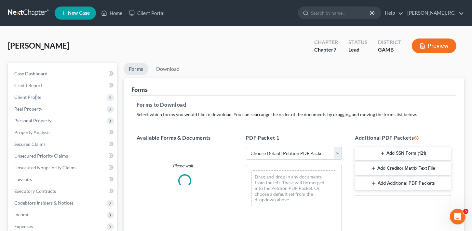
drag, startPoint x: 397, startPoint y: 151, endPoint x: 225, endPoint y: 109, distance: 177.0
click at [398, 151] on button "Add SSN Form (121)" at bounding box center [403, 154] width 96 height 14
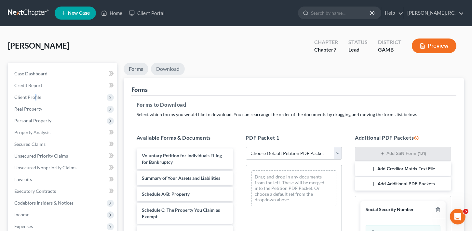
click at [168, 69] on link "Download" at bounding box center [168, 69] width 34 height 13
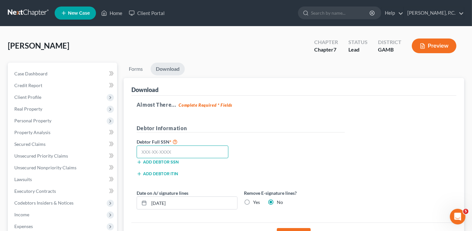
click at [170, 148] on input "text" at bounding box center [183, 151] width 92 height 13
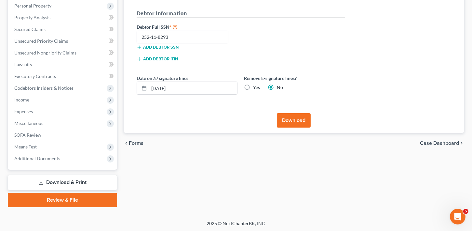
click at [294, 123] on button "Download" at bounding box center [294, 120] width 34 height 14
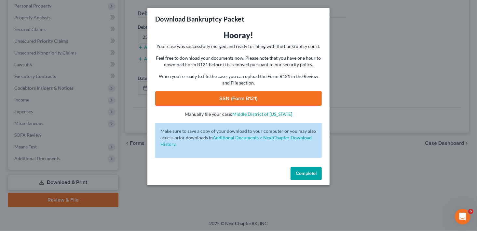
drag, startPoint x: 215, startPoint y: 99, endPoint x: 291, endPoint y: 157, distance: 95.5
click at [215, 99] on link "SSN (Form B121)" at bounding box center [238, 98] width 167 height 14
drag, startPoint x: 305, startPoint y: 169, endPoint x: 337, endPoint y: 177, distance: 33.2
click at [305, 169] on button "Complete!" at bounding box center [306, 173] width 31 height 13
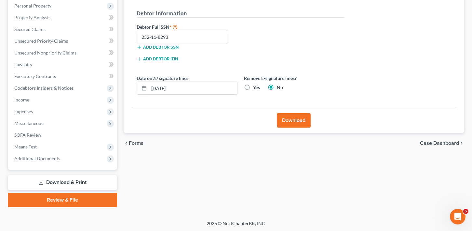
click at [449, 143] on span "Case Dashboard" at bounding box center [439, 142] width 39 height 5
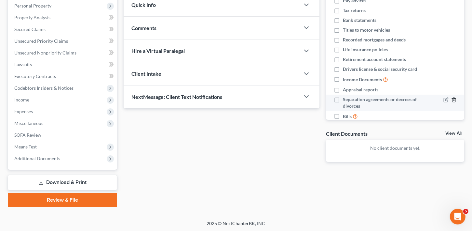
scroll to position [2, 0]
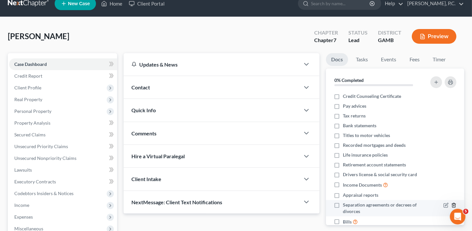
click at [448, 139] on ul "Credit Counseling Certificate Pay advices Tax returns Bank statements Titles to…" at bounding box center [395, 158] width 128 height 135
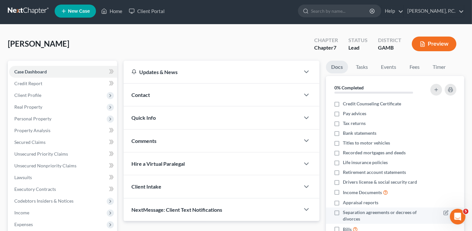
scroll to position [0, 0]
